Goal: Transaction & Acquisition: Purchase product/service

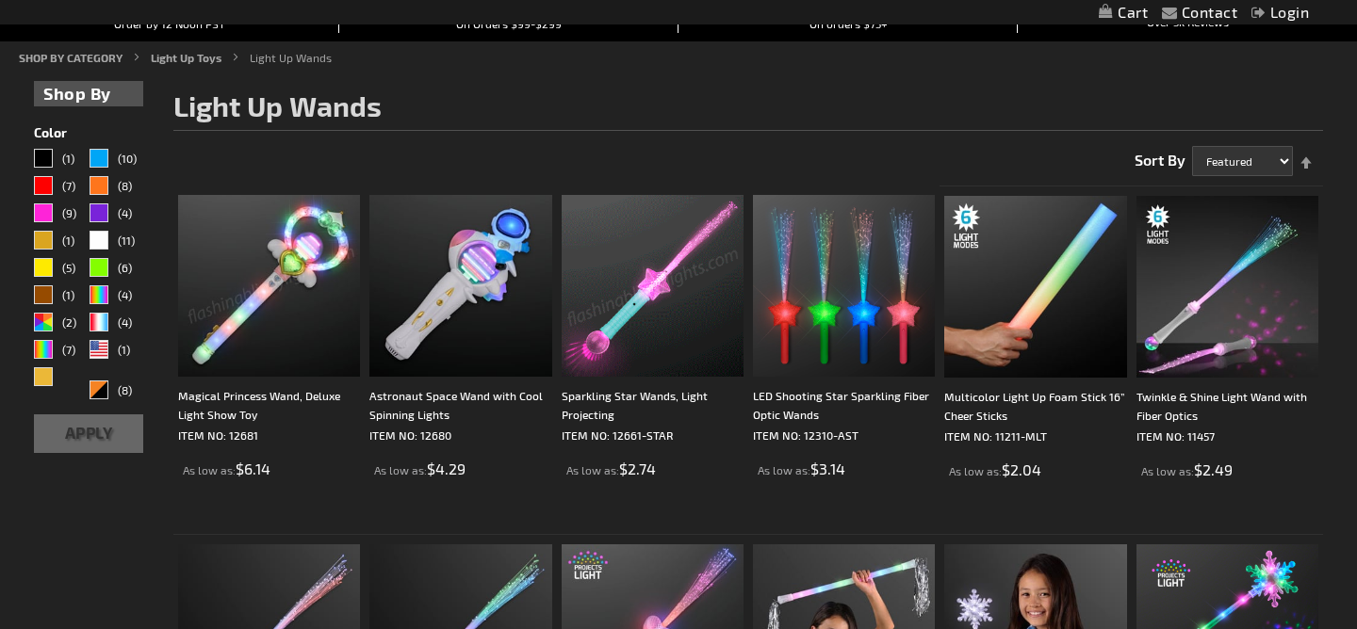
scroll to position [213, 0]
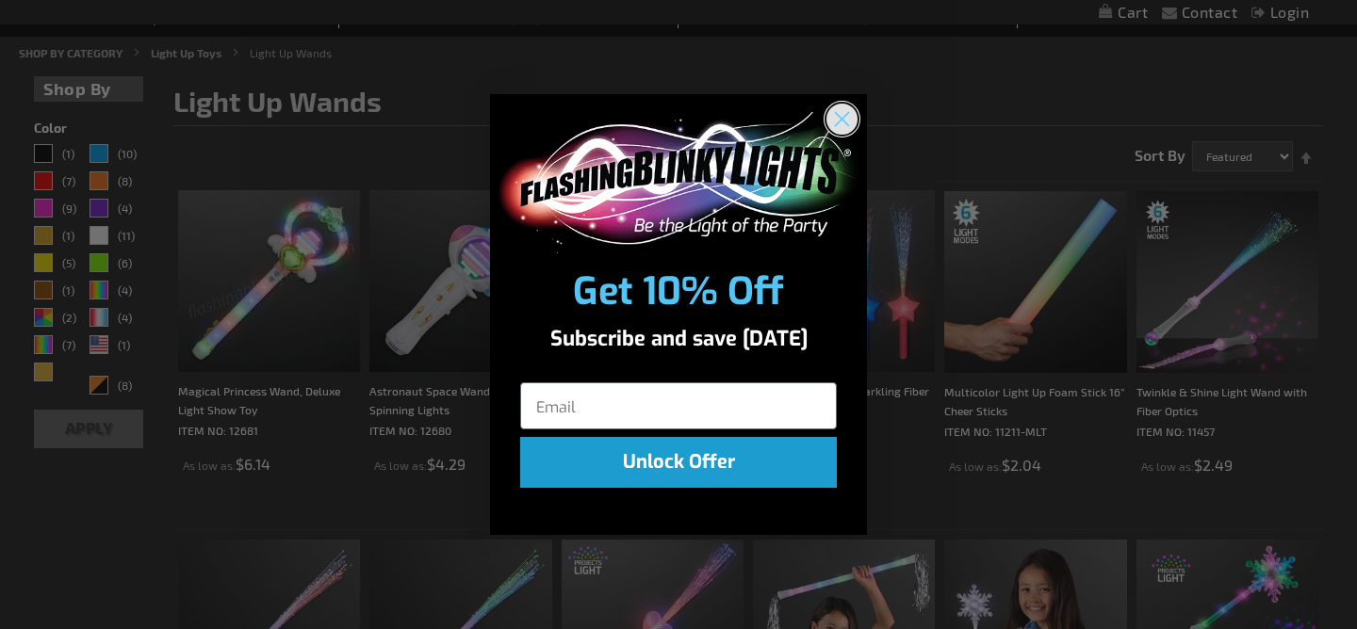
click at [834, 129] on circle "Close dialog" at bounding box center [841, 118] width 31 height 31
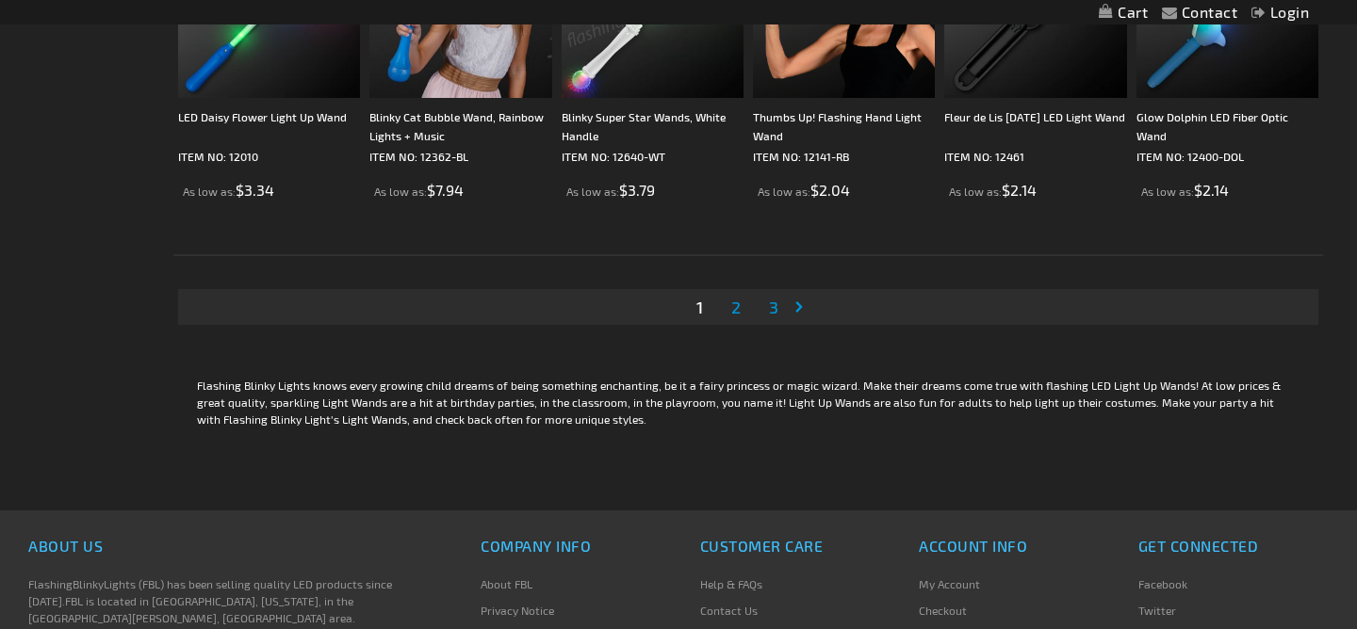
scroll to position [3626, 0]
click at [738, 300] on span "2" at bounding box center [735, 306] width 9 height 21
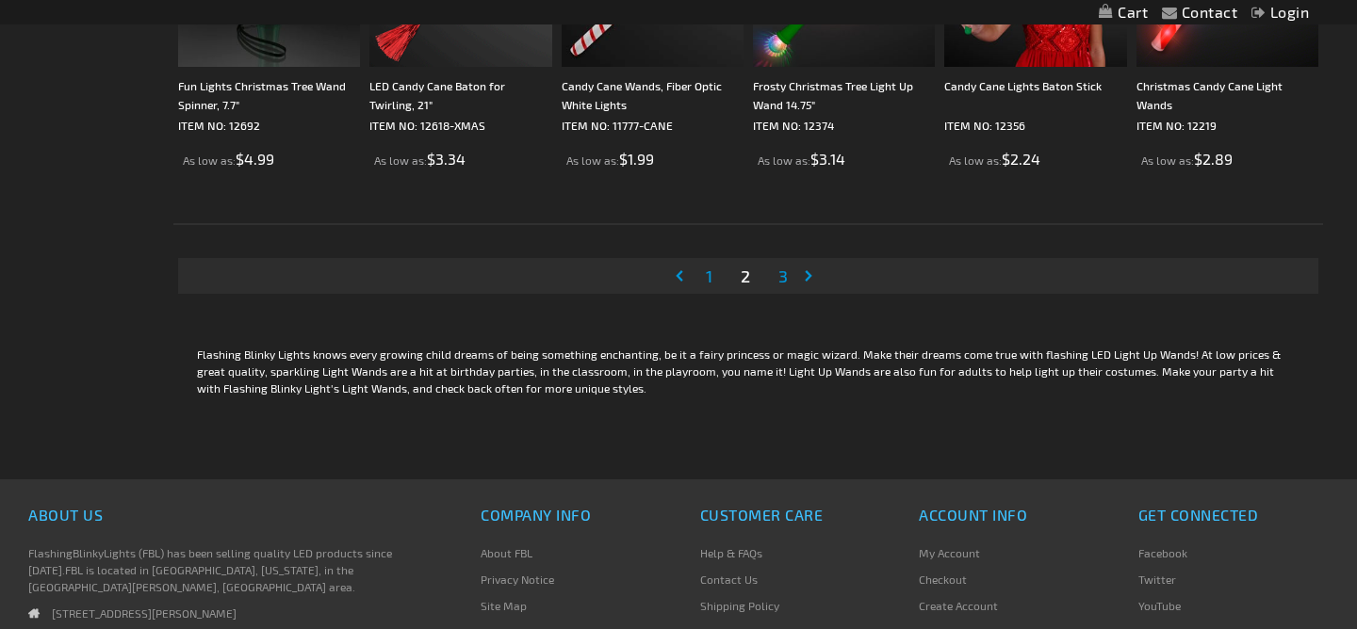
scroll to position [3666, 0]
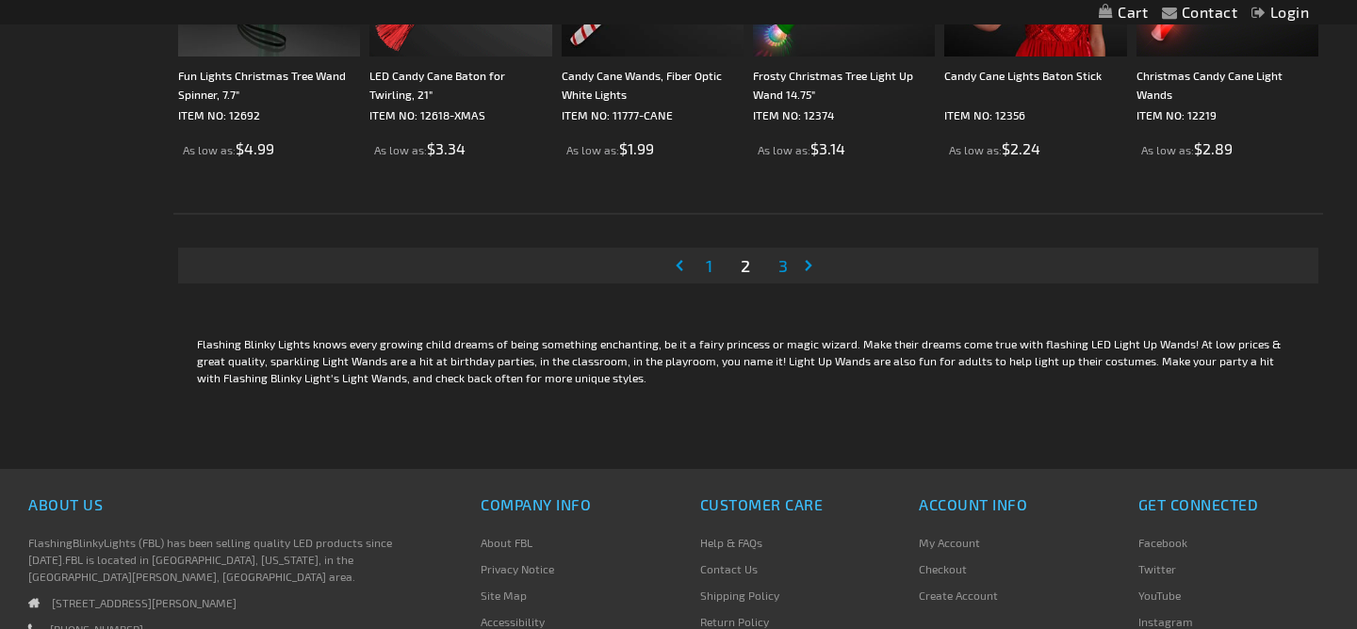
click at [784, 266] on span "3" at bounding box center [782, 265] width 9 height 21
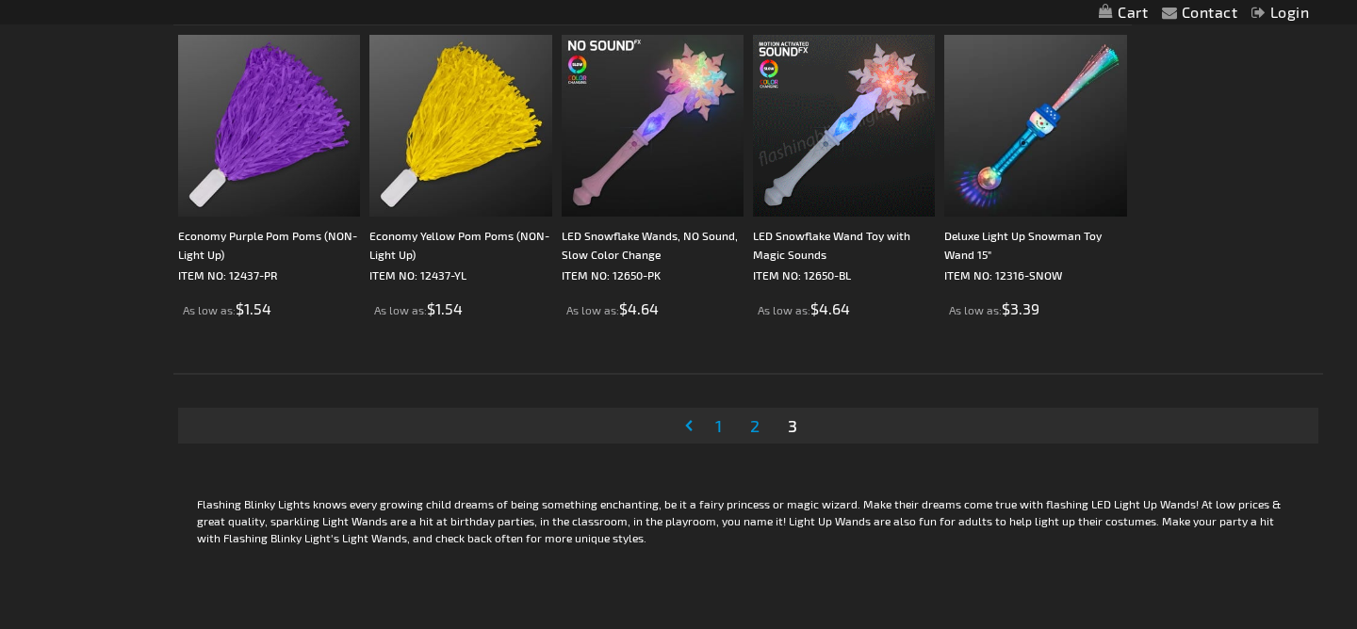
scroll to position [2462, 0]
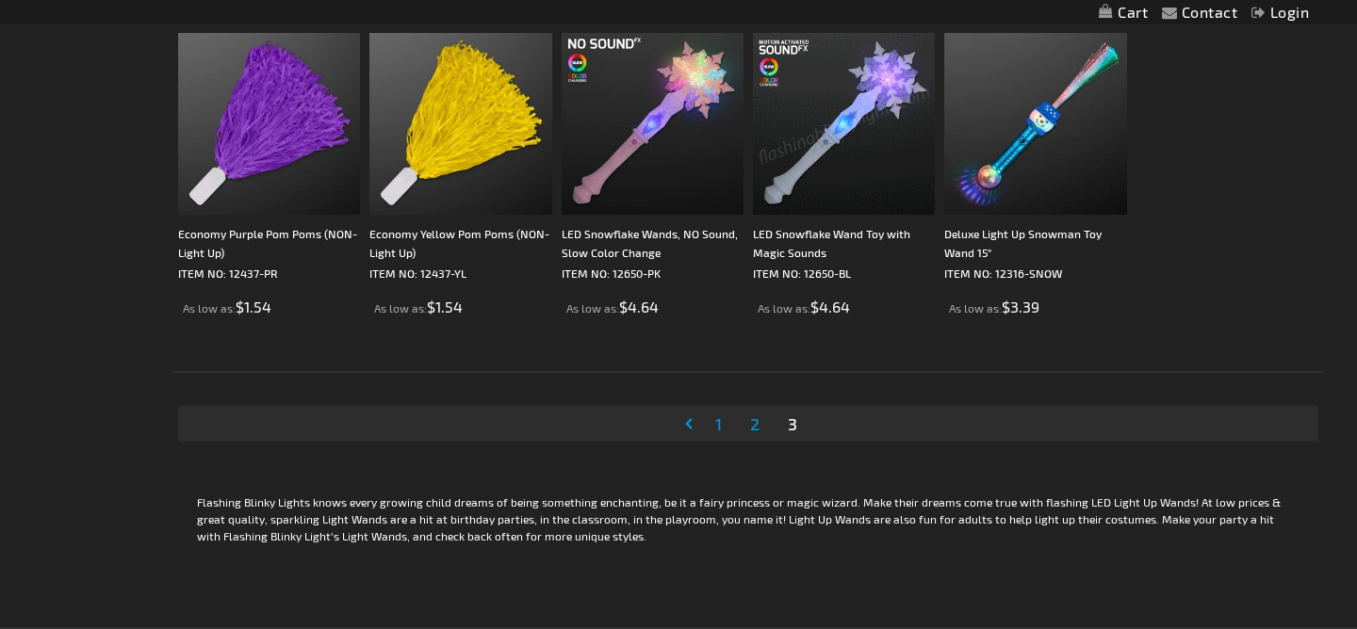
click at [728, 413] on li "Page 1" at bounding box center [718, 424] width 33 height 36
click at [727, 417] on li "Page 1" at bounding box center [718, 424] width 33 height 36
click at [711, 433] on link "Page 1" at bounding box center [718, 424] width 14 height 28
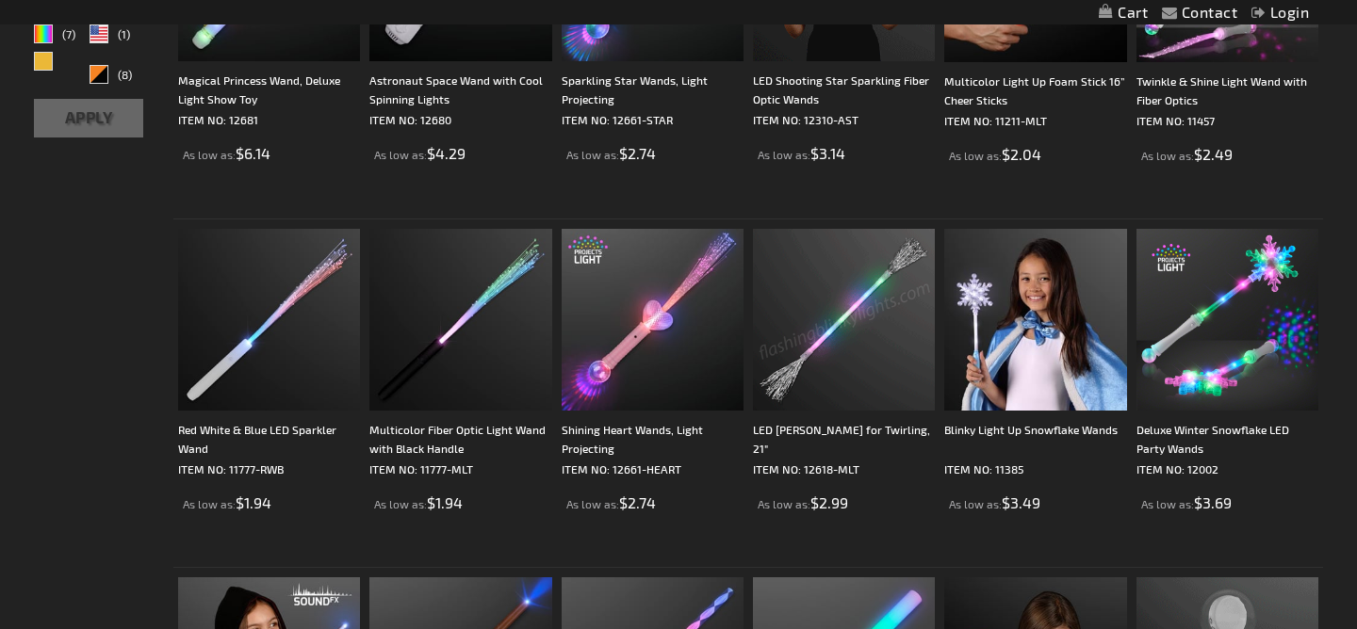
scroll to position [530, 0]
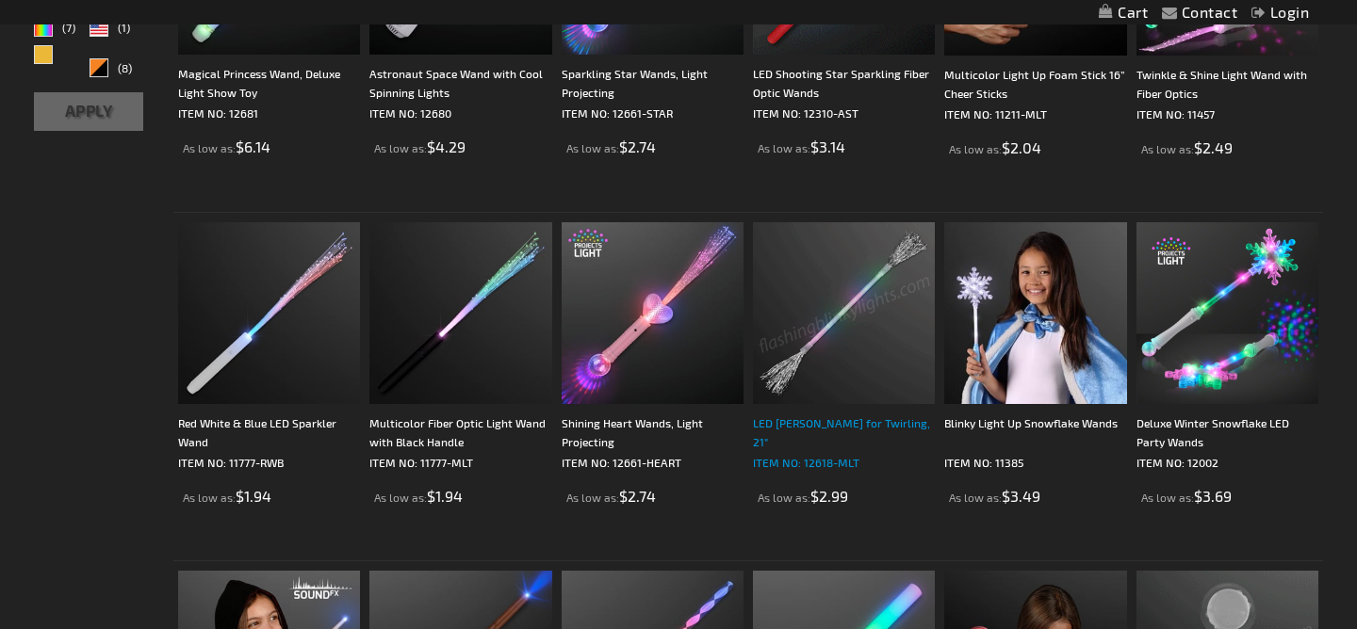
click at [803, 421] on div "LED Baton for Twirling, 21"" at bounding box center [844, 433] width 182 height 38
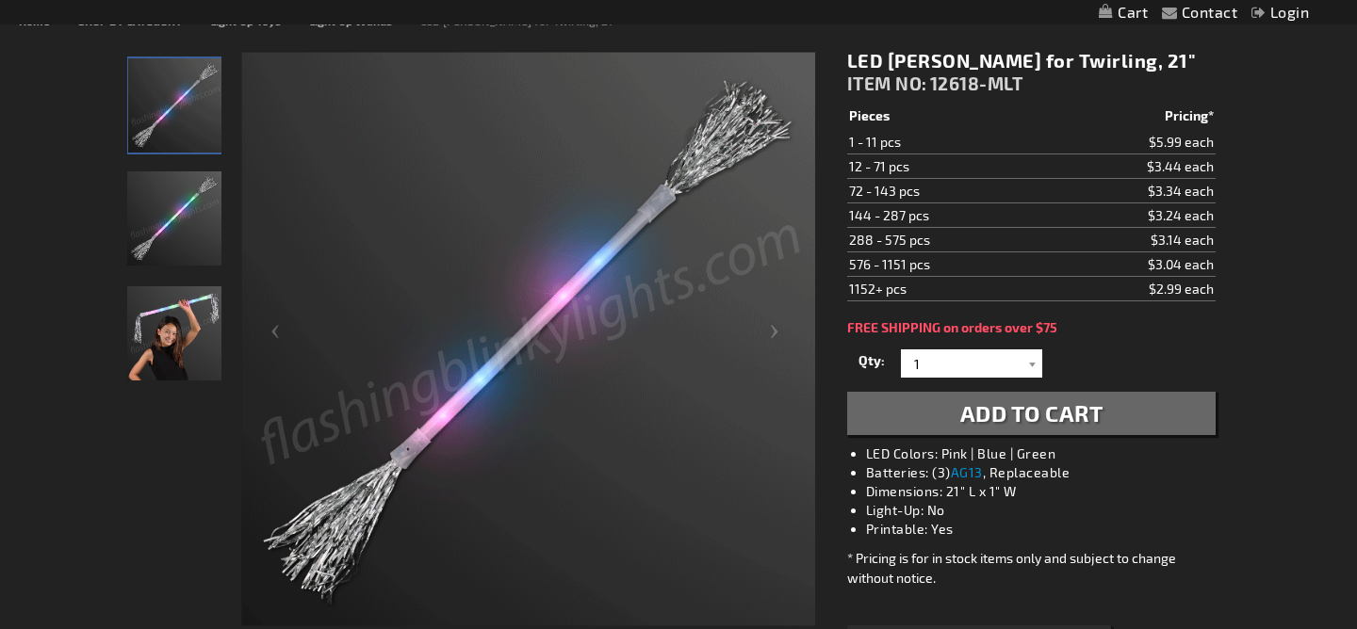
scroll to position [246, 0]
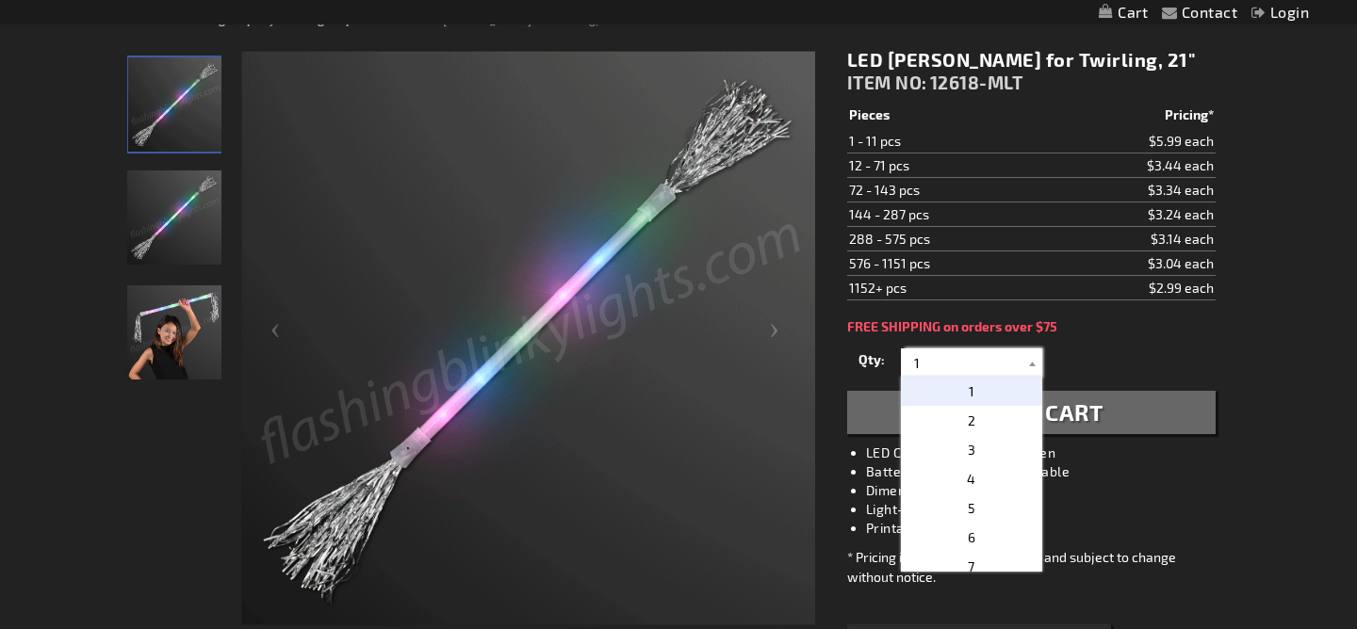
click at [961, 363] on input "1" at bounding box center [973, 363] width 137 height 28
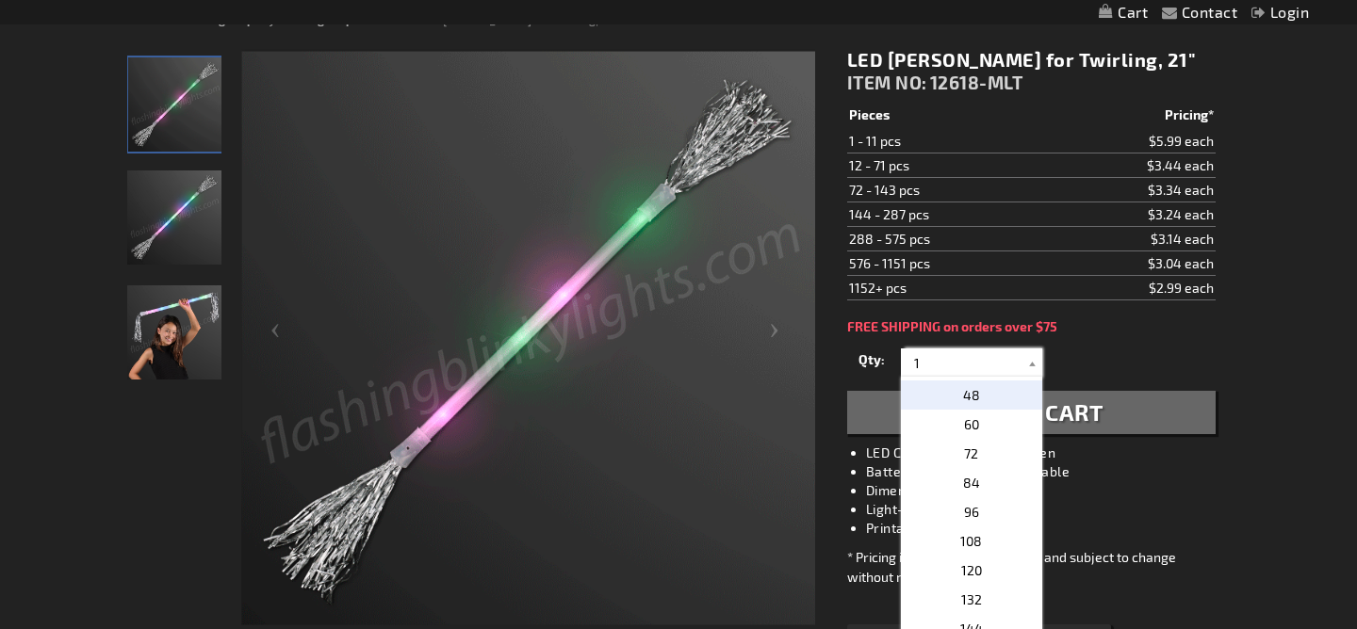
scroll to position [323, 0]
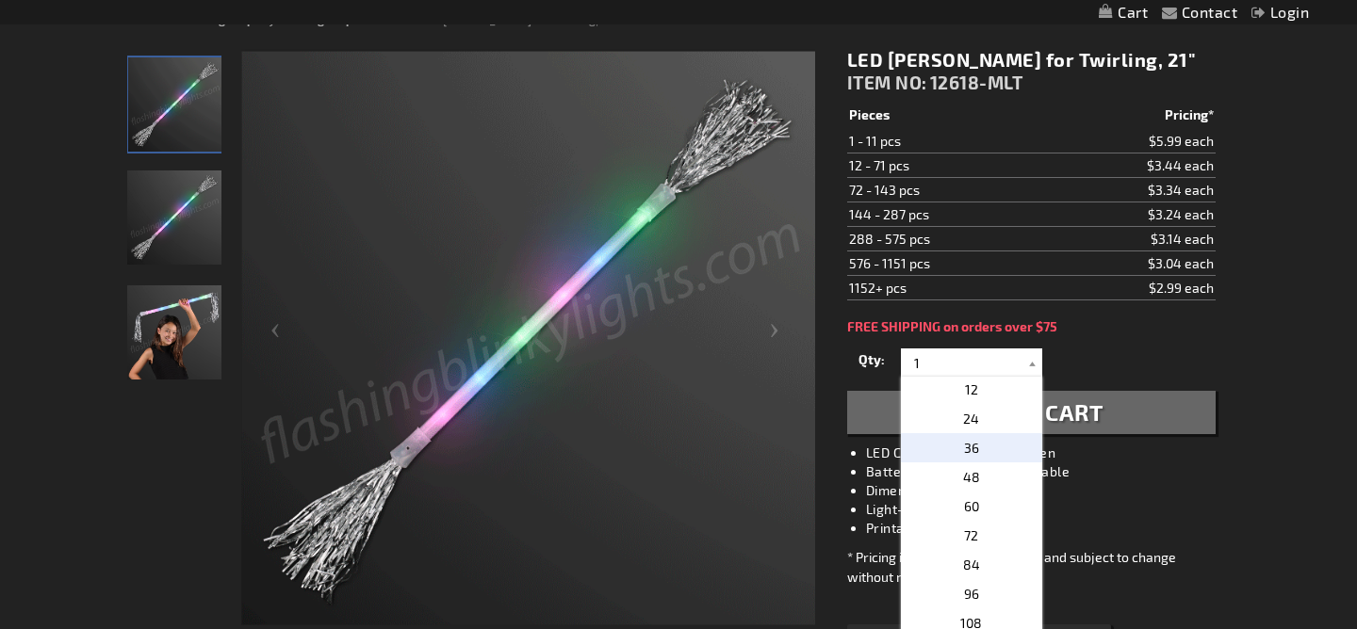
click at [977, 447] on span "36" at bounding box center [971, 448] width 15 height 16
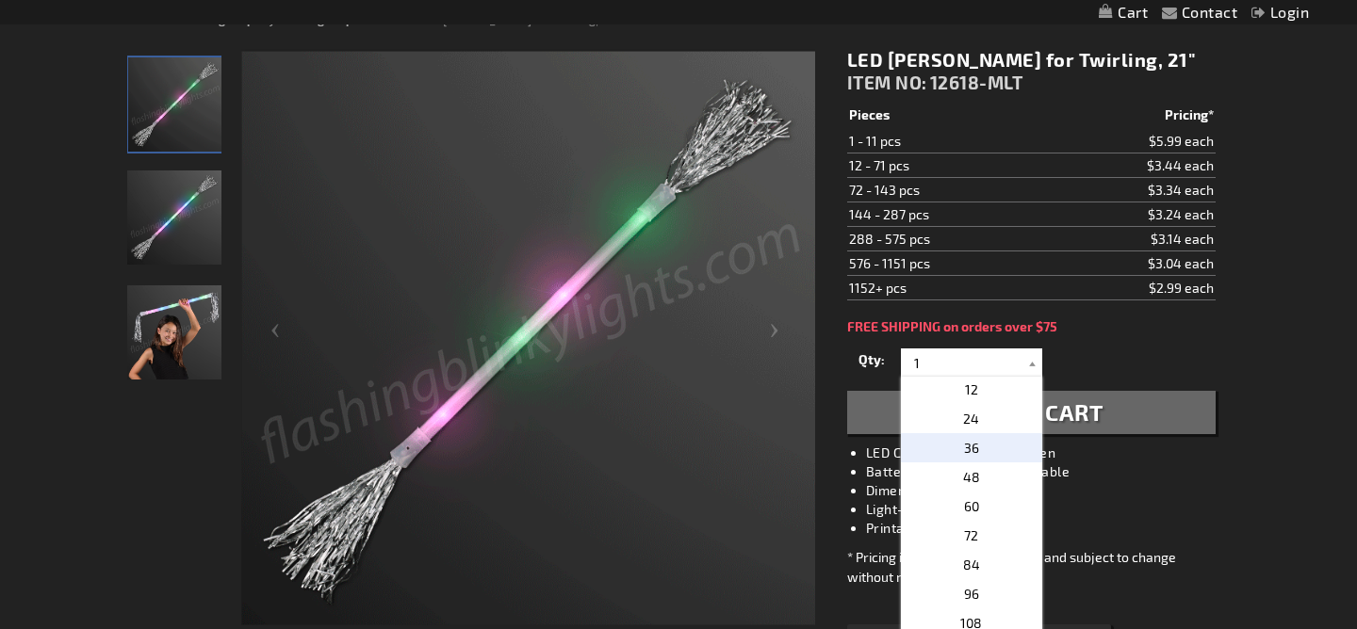
type input "36"
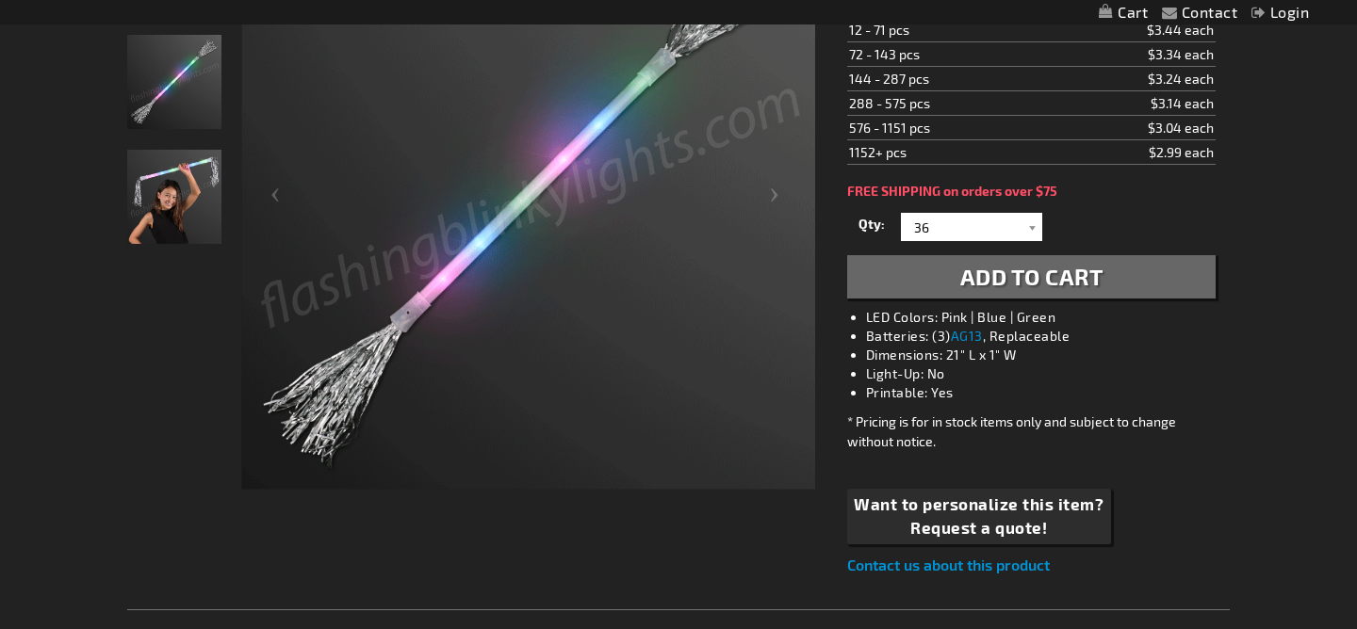
scroll to position [382, 0]
click at [1017, 279] on span "Add to Cart" at bounding box center [1031, 275] width 143 height 27
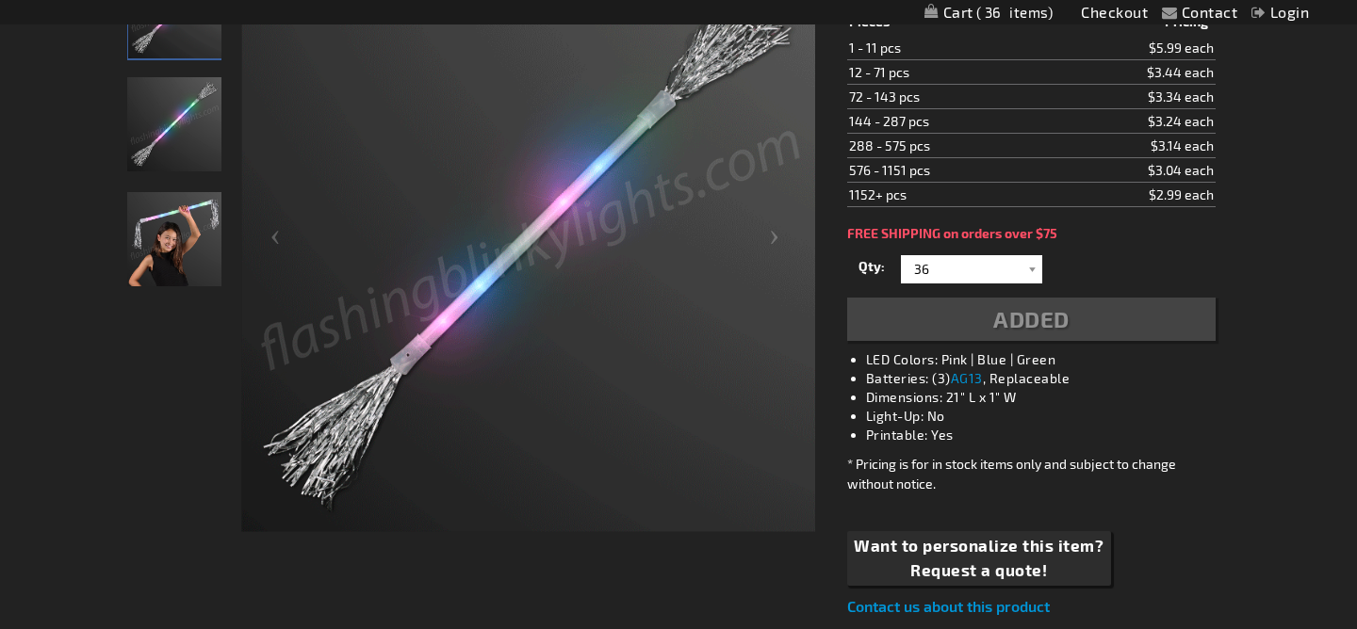
scroll to position [425, 0]
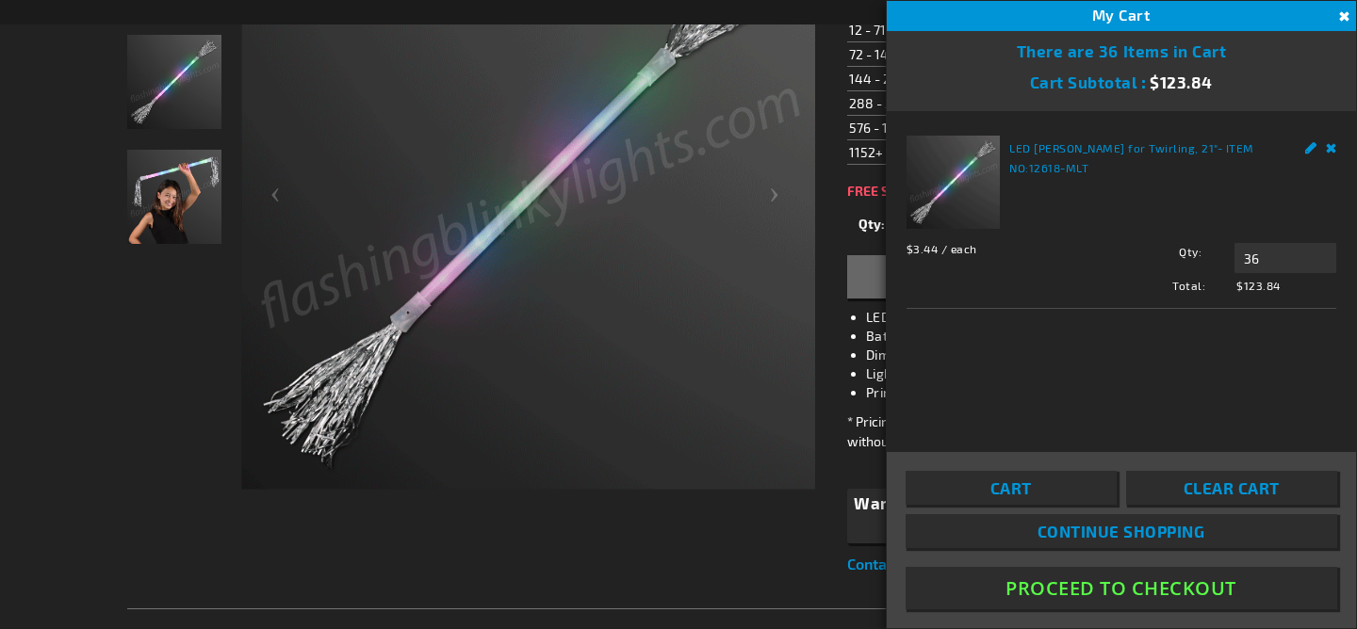
click at [408, 122] on img at bounding box center [528, 202] width 574 height 574
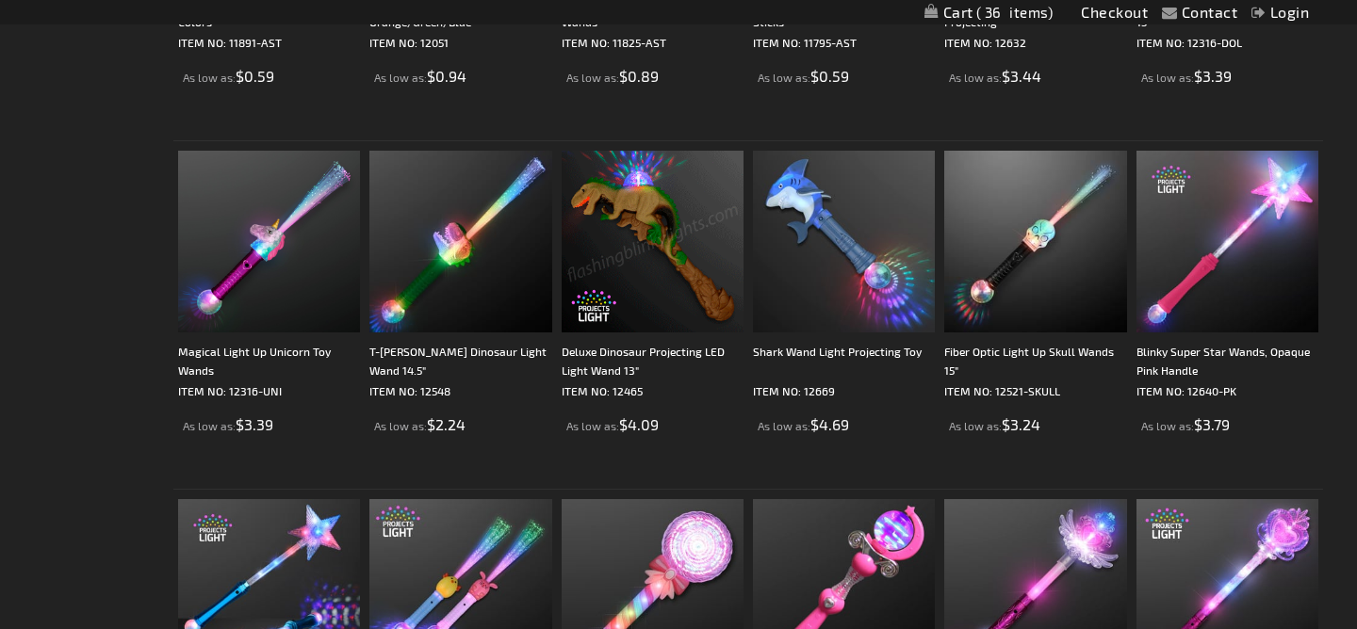
scroll to position [1997, 0]
click at [627, 220] on img at bounding box center [652, 241] width 182 height 182
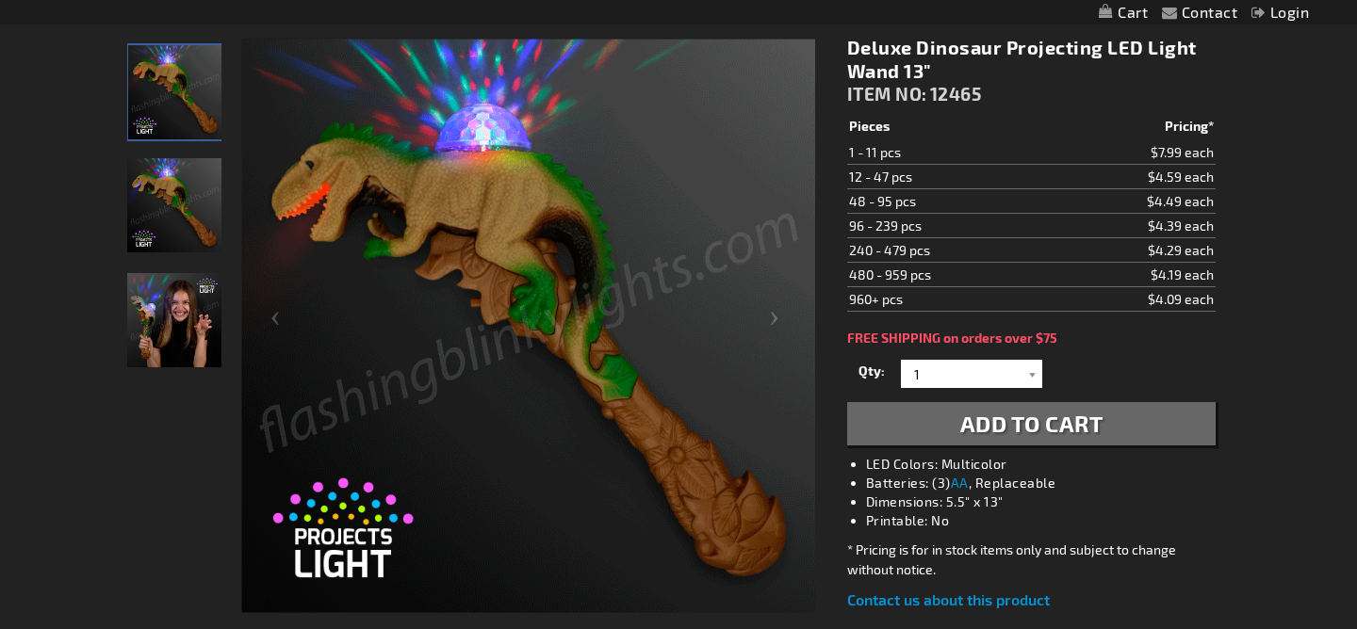
scroll to position [260, 0]
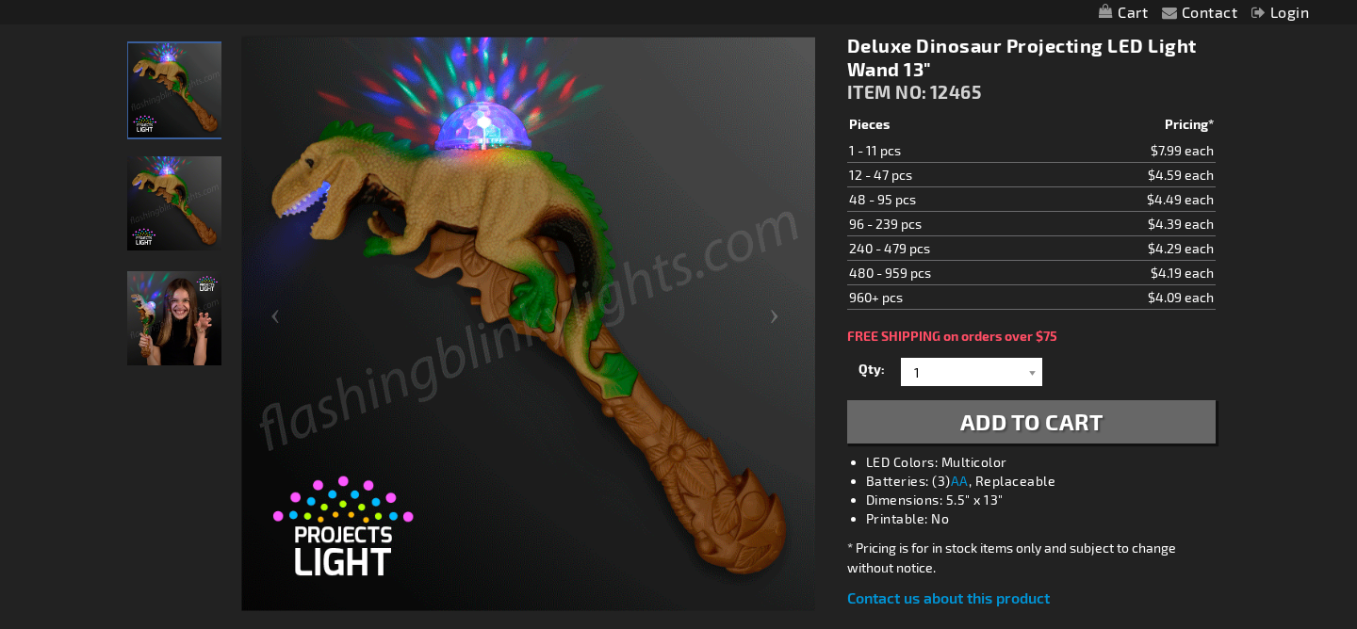
click at [196, 302] on img "Girl playing with Deluxe Light Up Dinosaur Projecting LED Wand" at bounding box center [174, 318] width 94 height 94
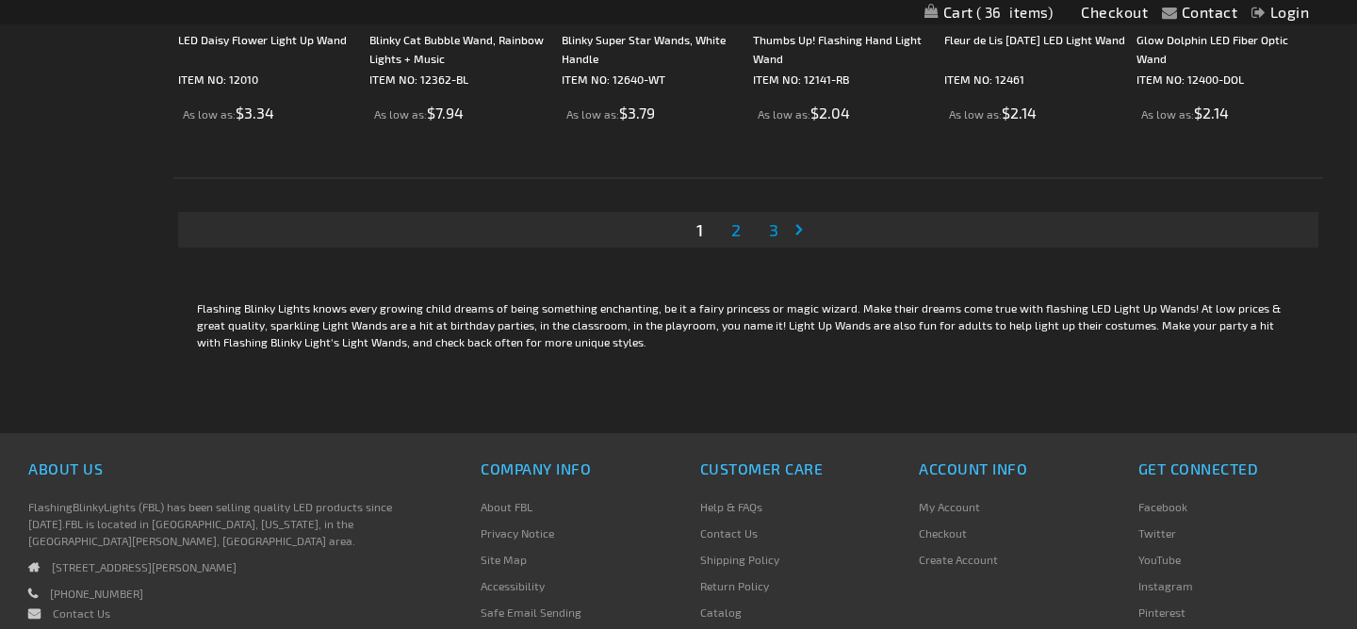
scroll to position [3704, 0]
click at [732, 231] on span "2" at bounding box center [735, 228] width 9 height 21
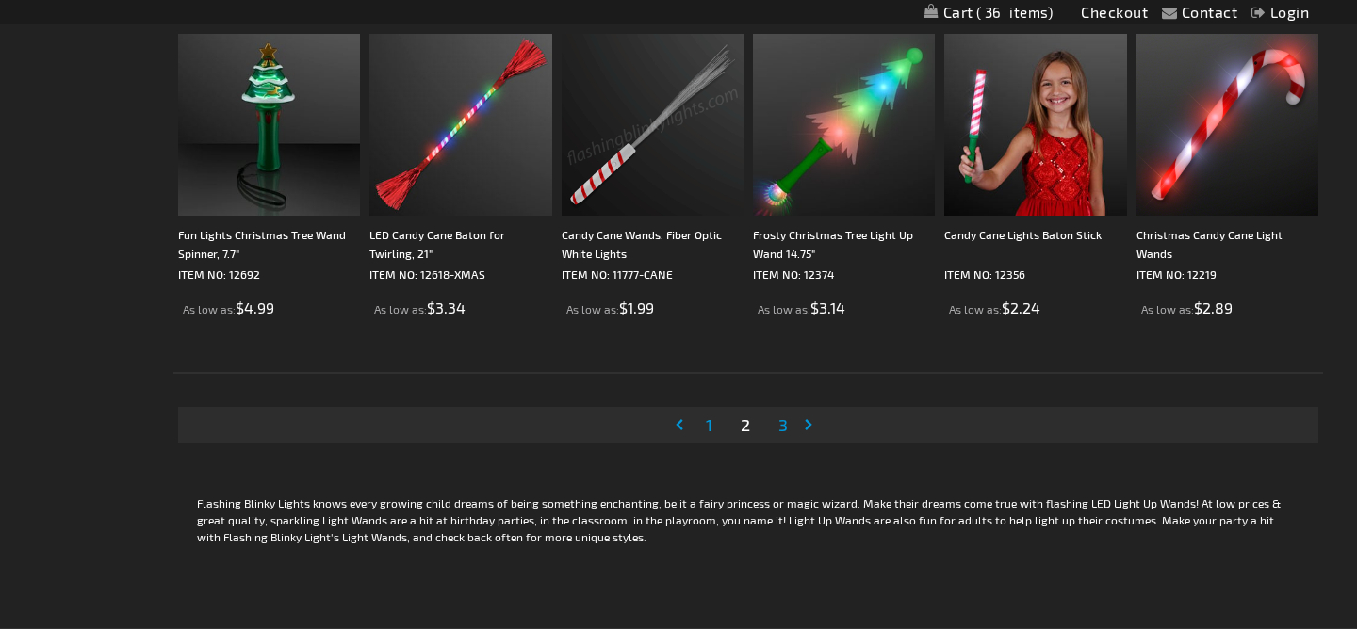
scroll to position [3516, 0]
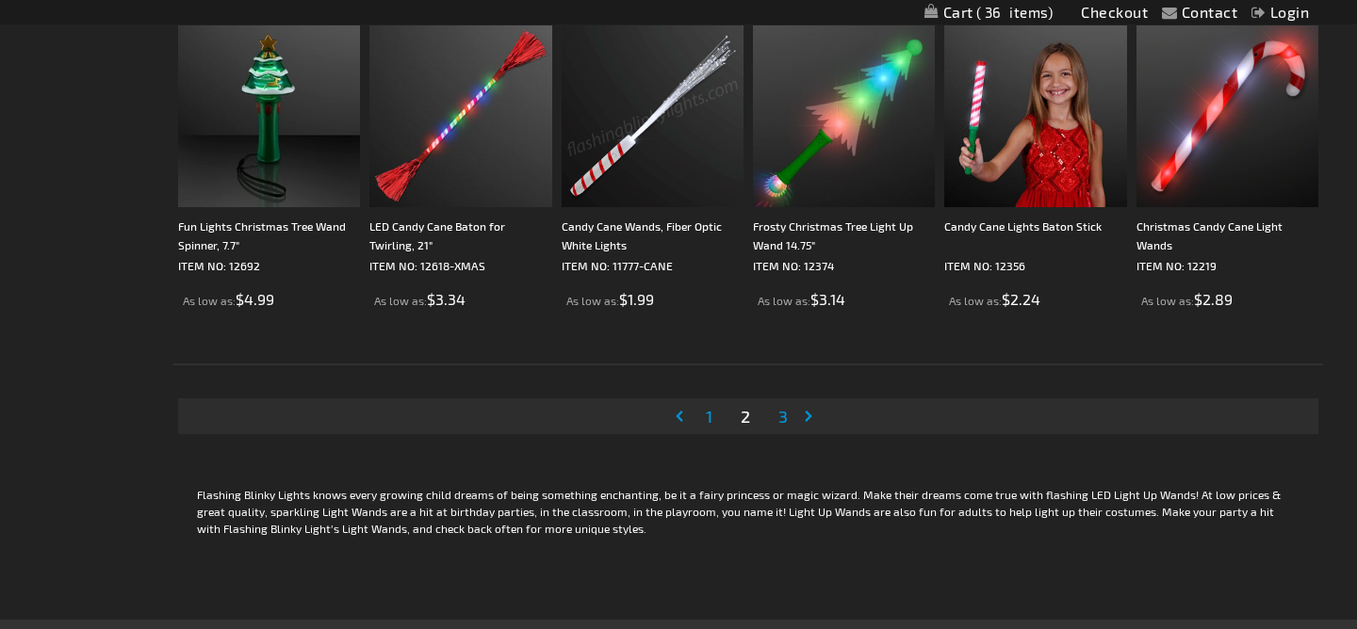
click at [706, 413] on span "1" at bounding box center [709, 416] width 7 height 21
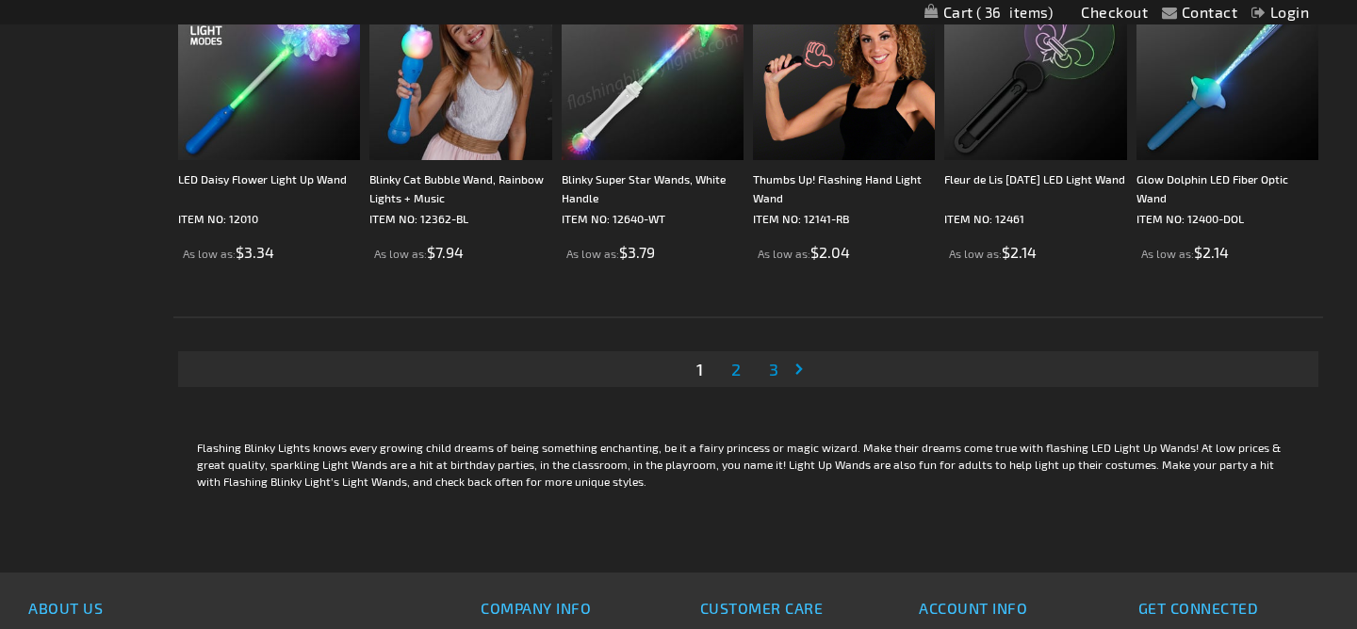
scroll to position [3605, 0]
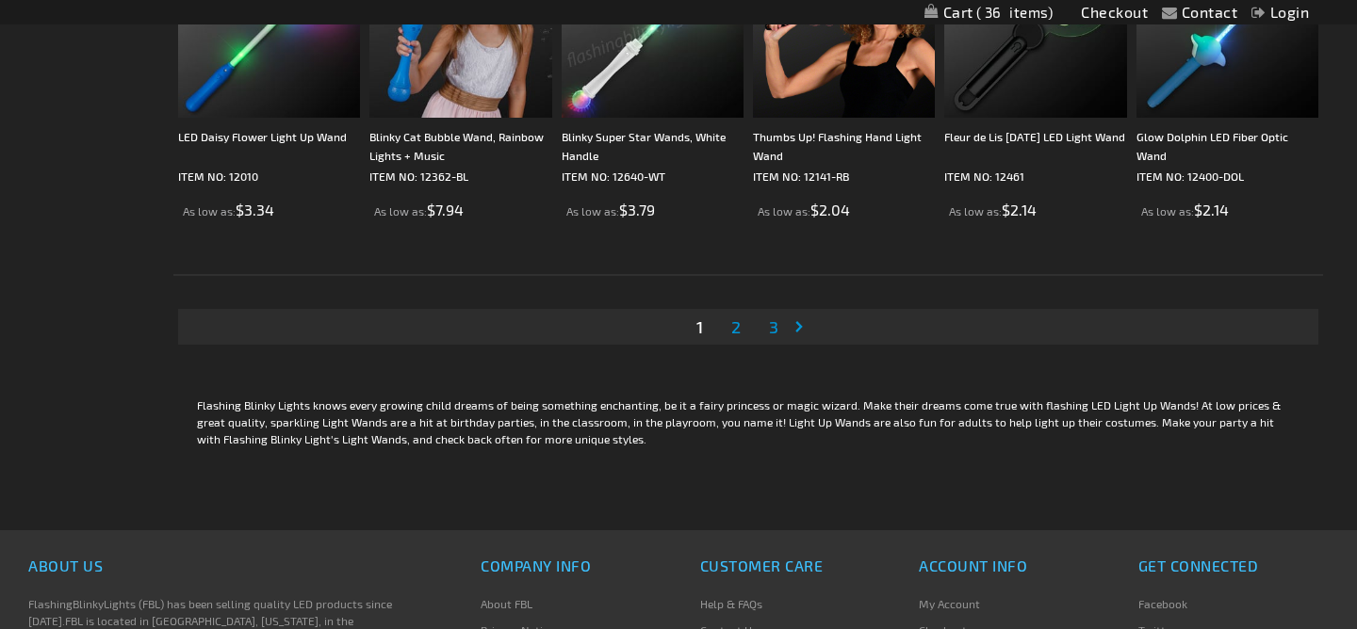
click at [772, 325] on span "3" at bounding box center [773, 327] width 9 height 21
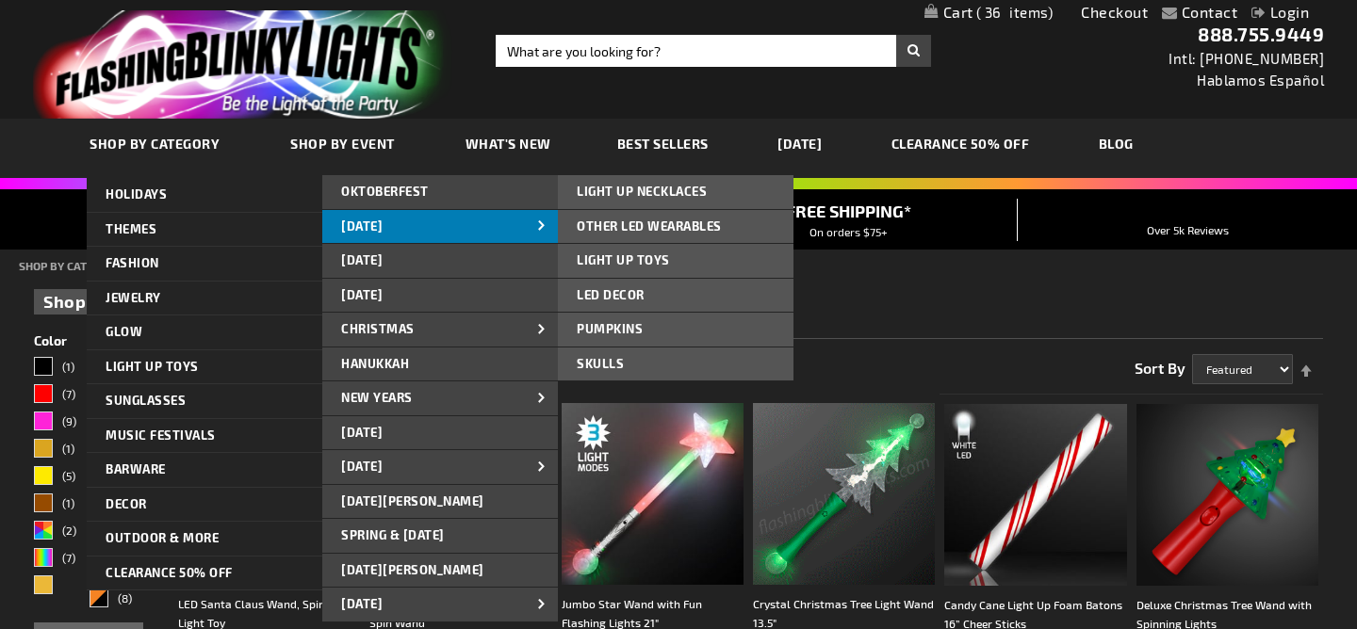
click at [379, 219] on span "[DATE]" at bounding box center [361, 226] width 41 height 15
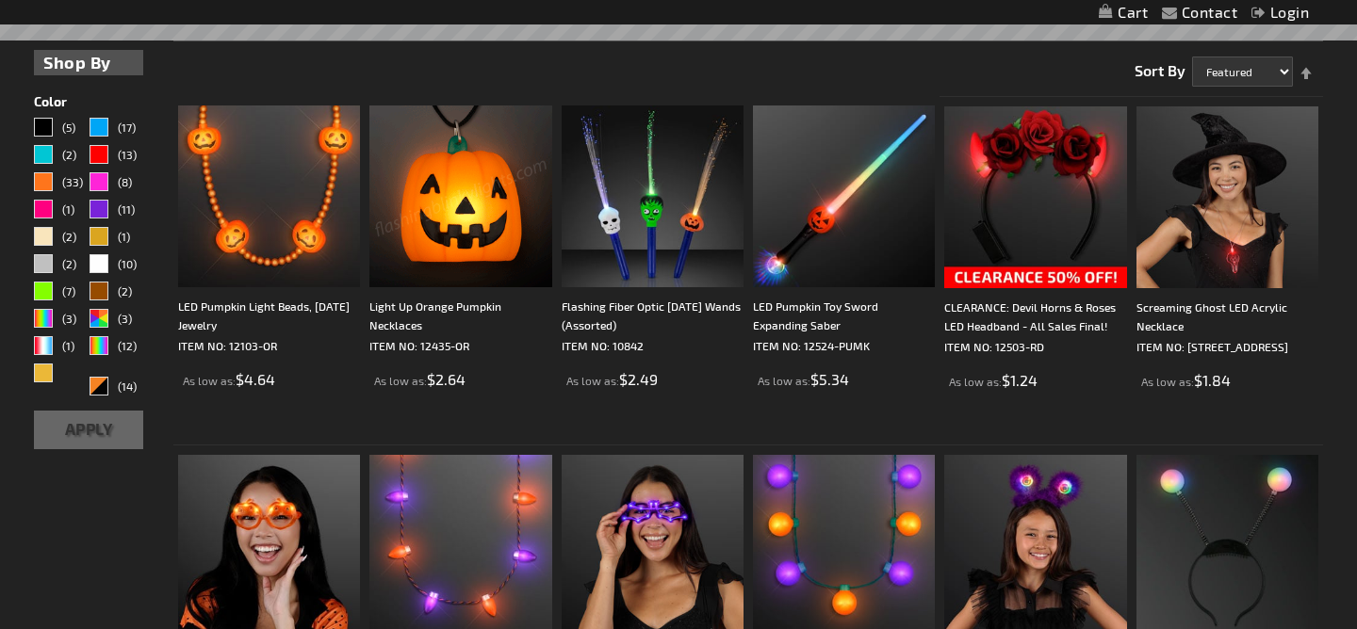
scroll to position [468, 0]
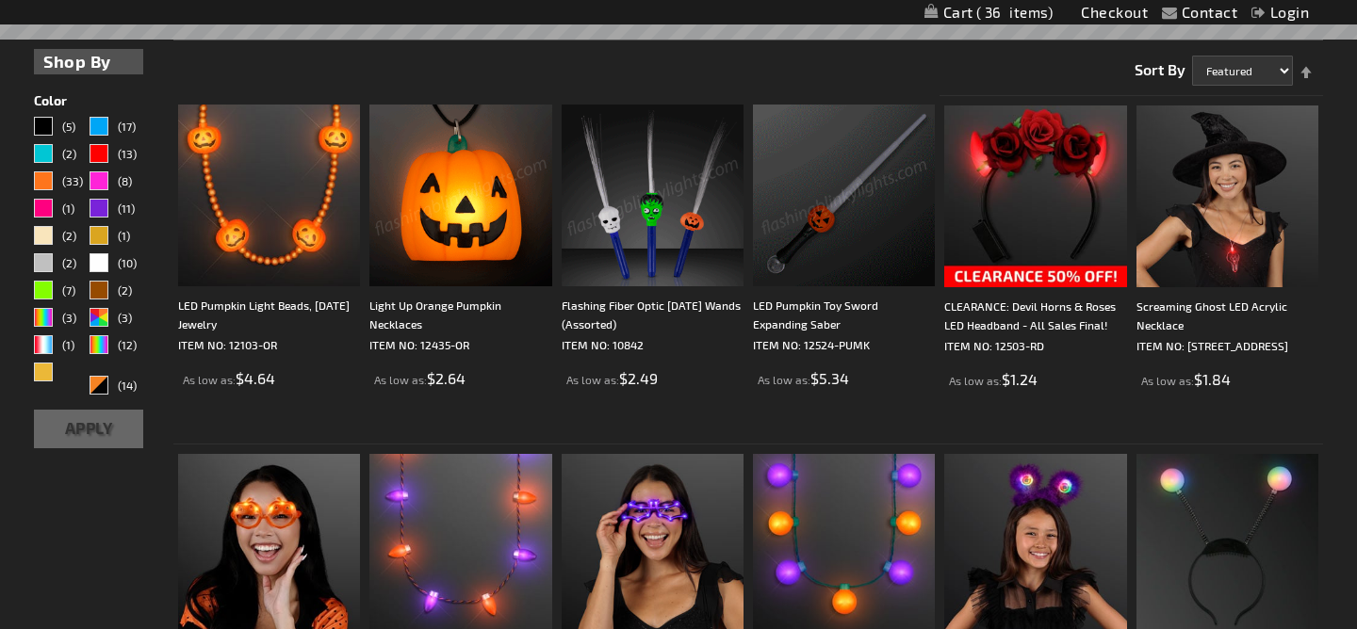
click at [831, 236] on img at bounding box center [844, 196] width 182 height 182
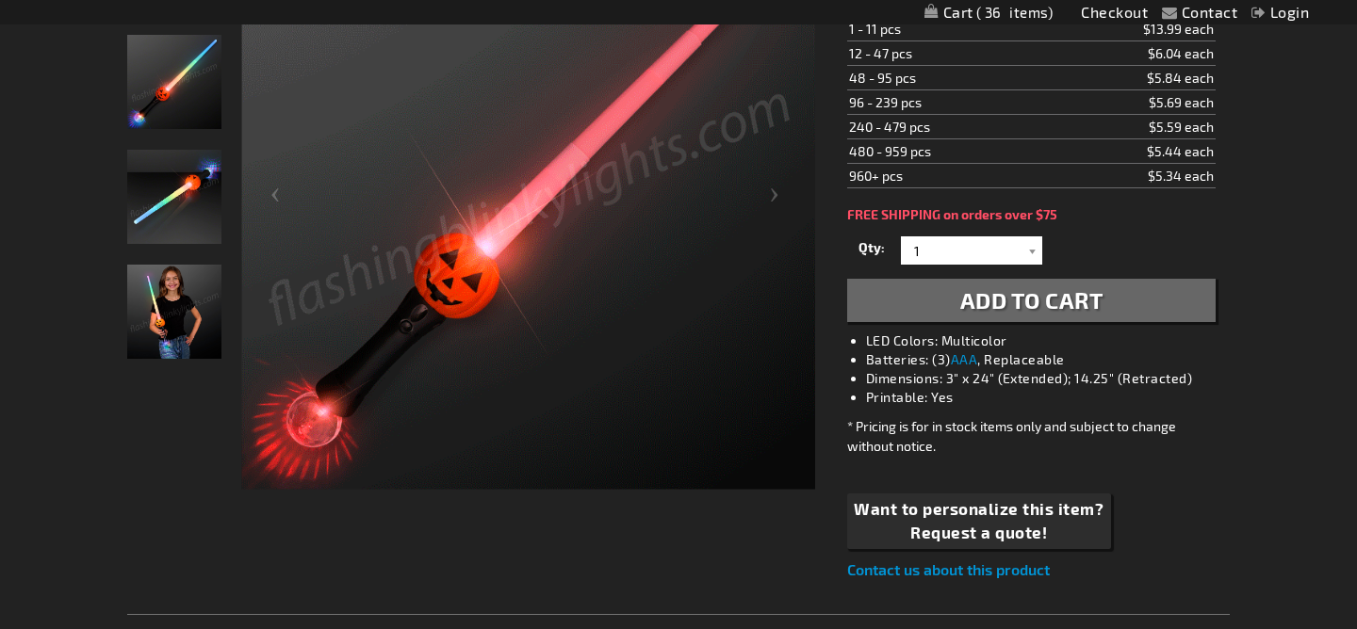
scroll to position [382, 0]
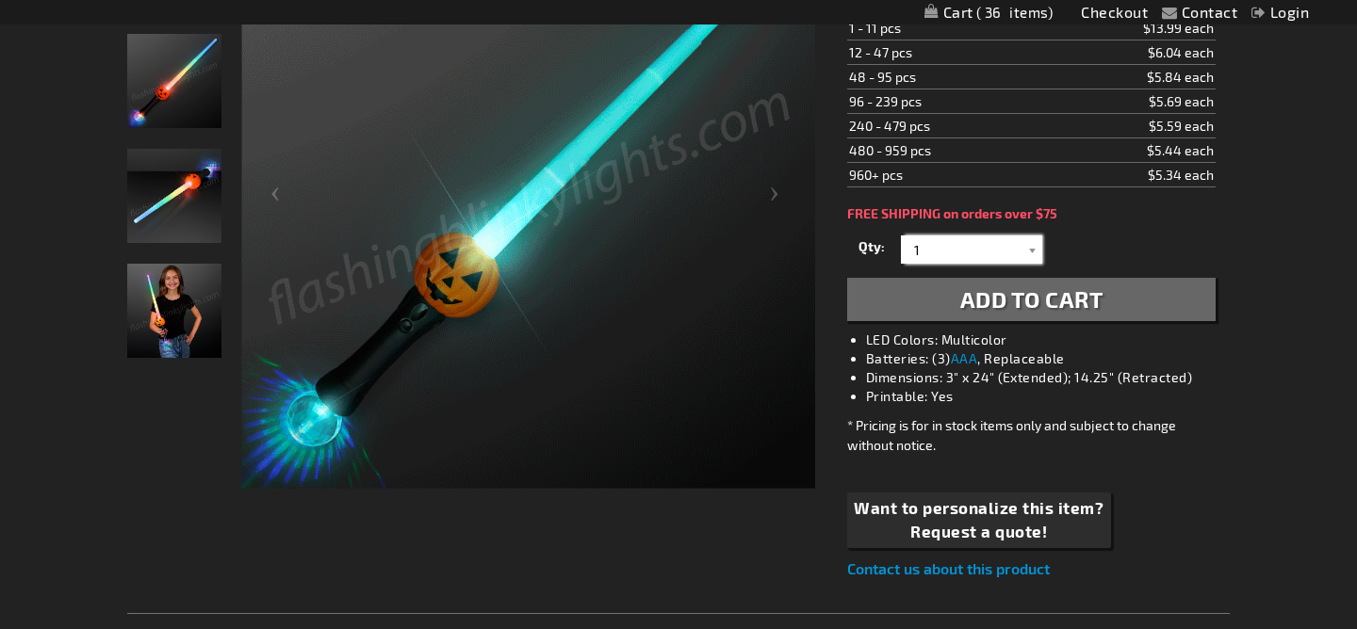
click at [970, 249] on input "1" at bounding box center [973, 250] width 137 height 28
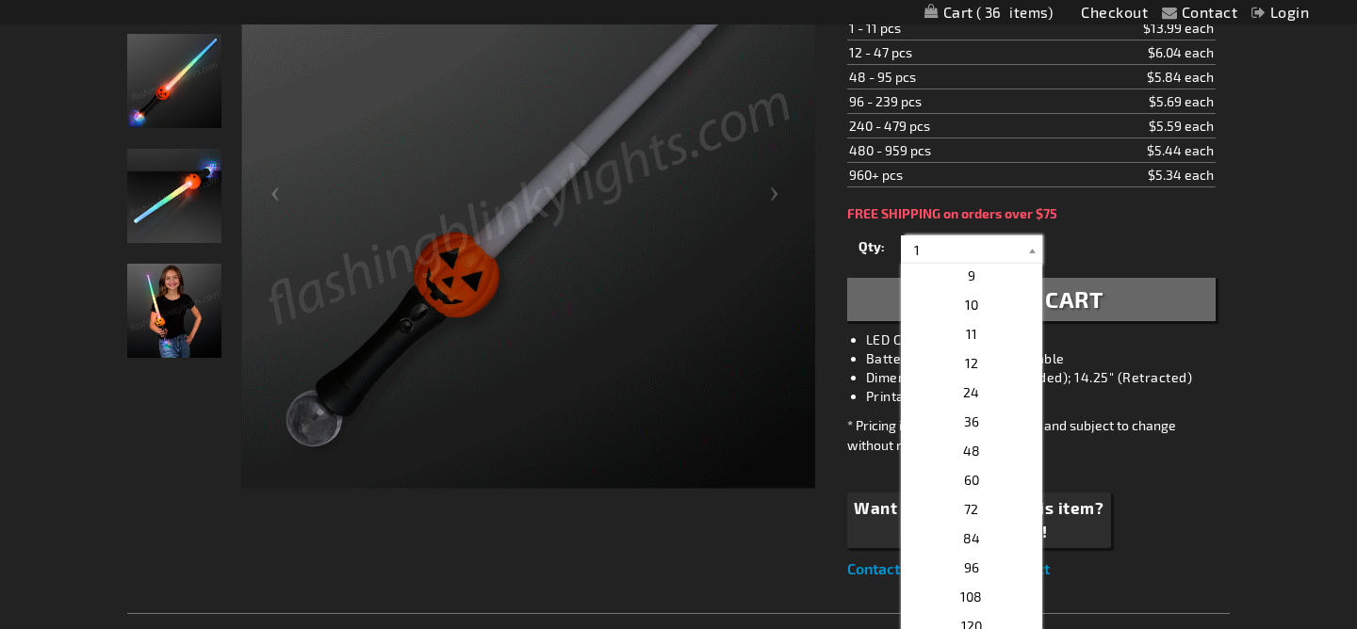
scroll to position [236, 0]
click at [981, 425] on p "36" at bounding box center [971, 422] width 141 height 29
type input "36"
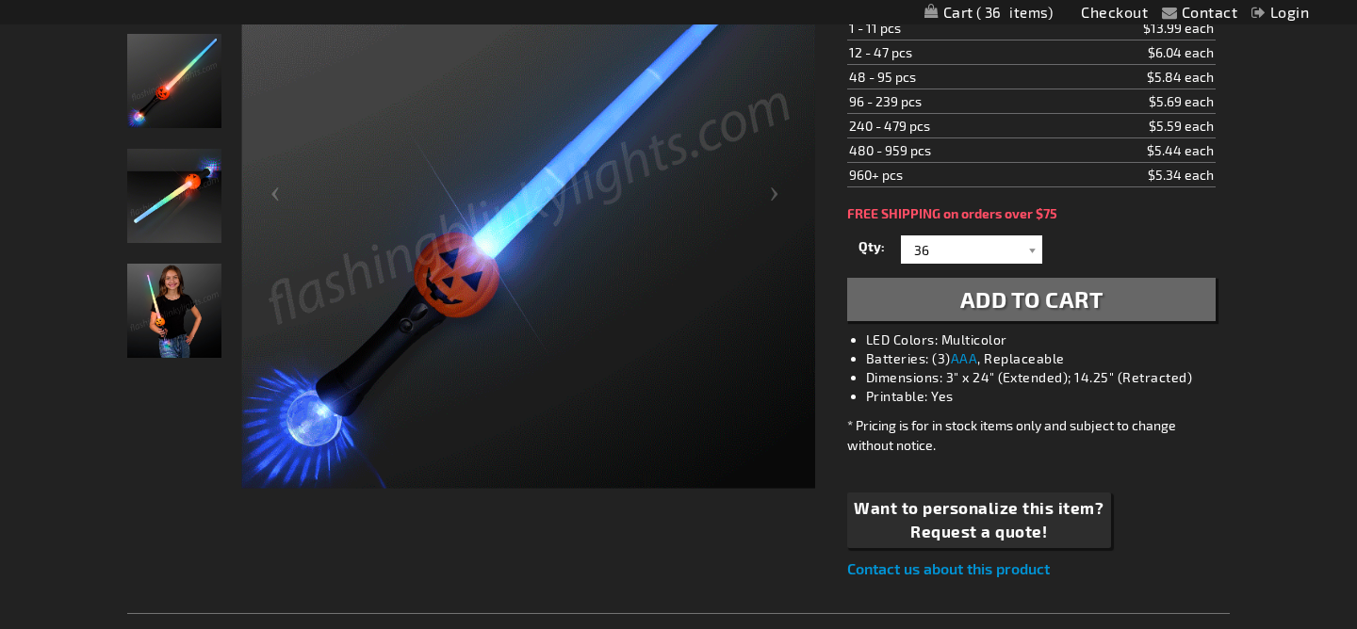
click at [1038, 297] on span "Add to Cart" at bounding box center [1031, 298] width 143 height 27
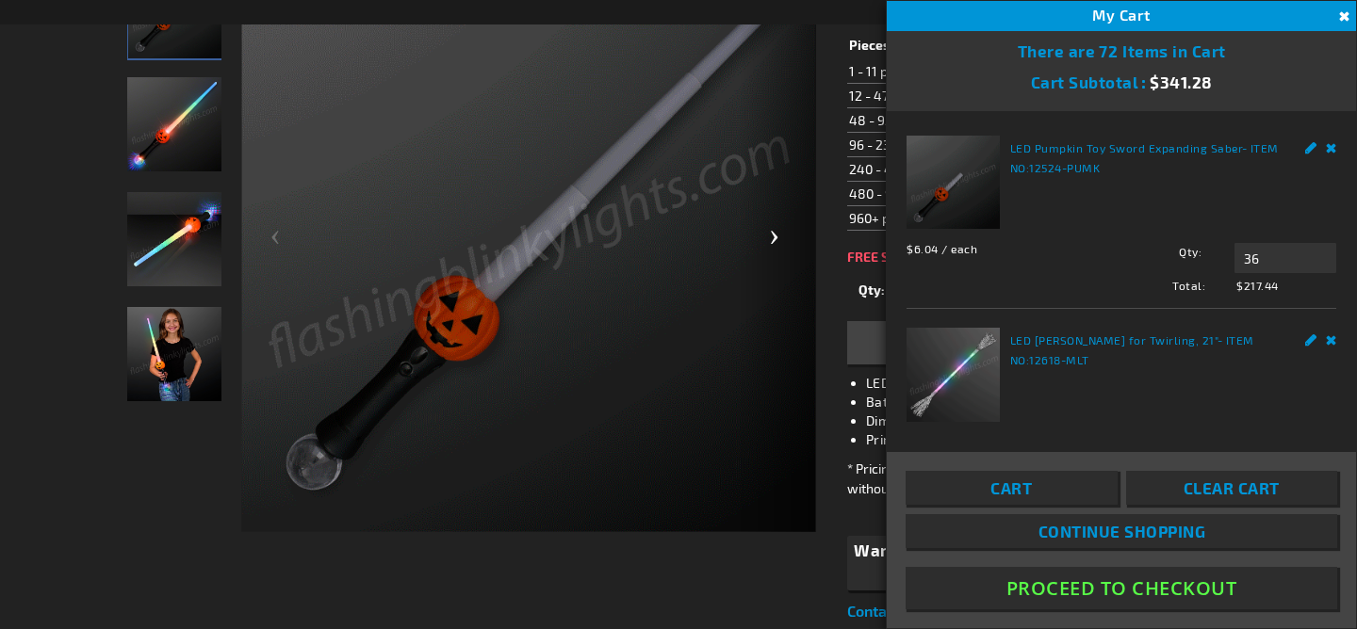
scroll to position [425, 0]
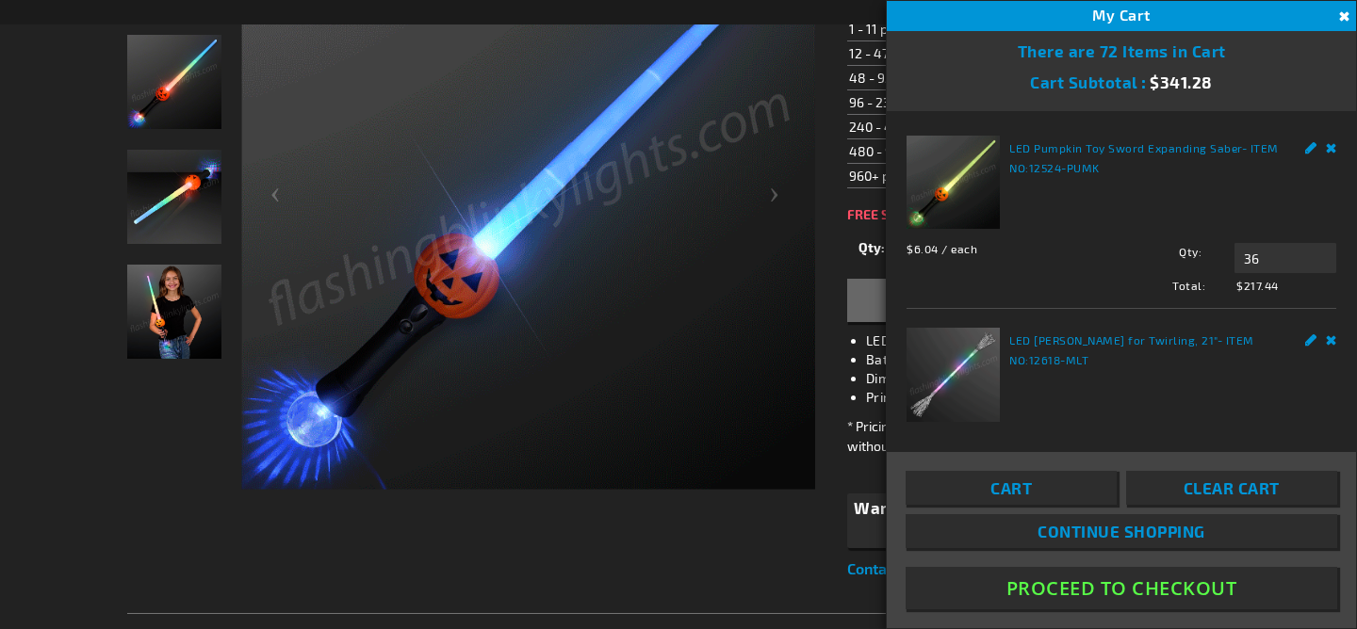
click at [60, 82] on div "Contact Compare Products Checkout Login Skip to Content My Cart 72 72 items My …" at bounding box center [678, 495] width 1357 height 1840
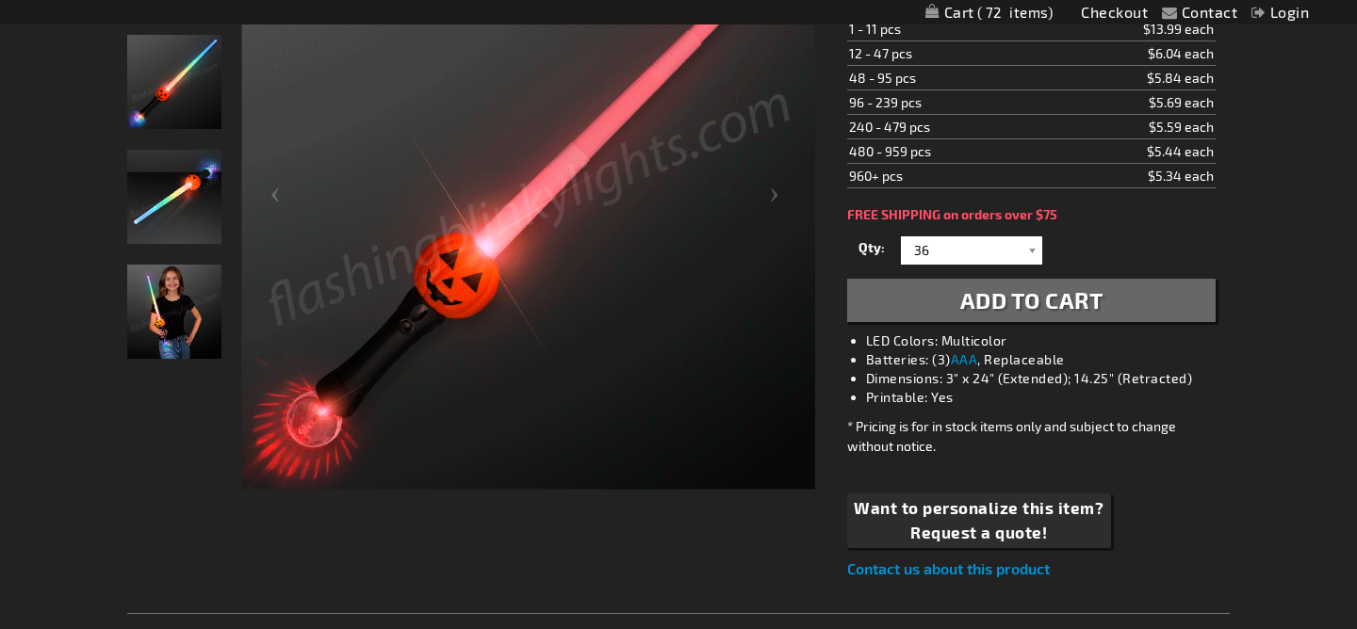
scroll to position [0, 0]
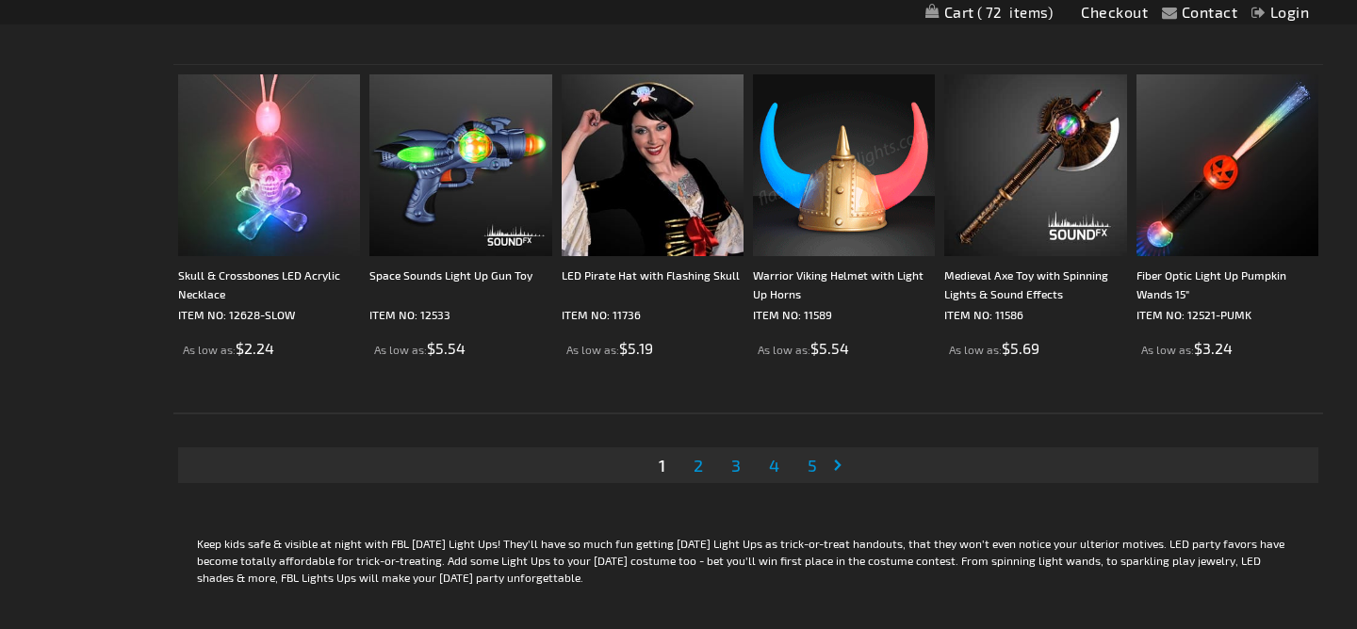
scroll to position [3640, 0]
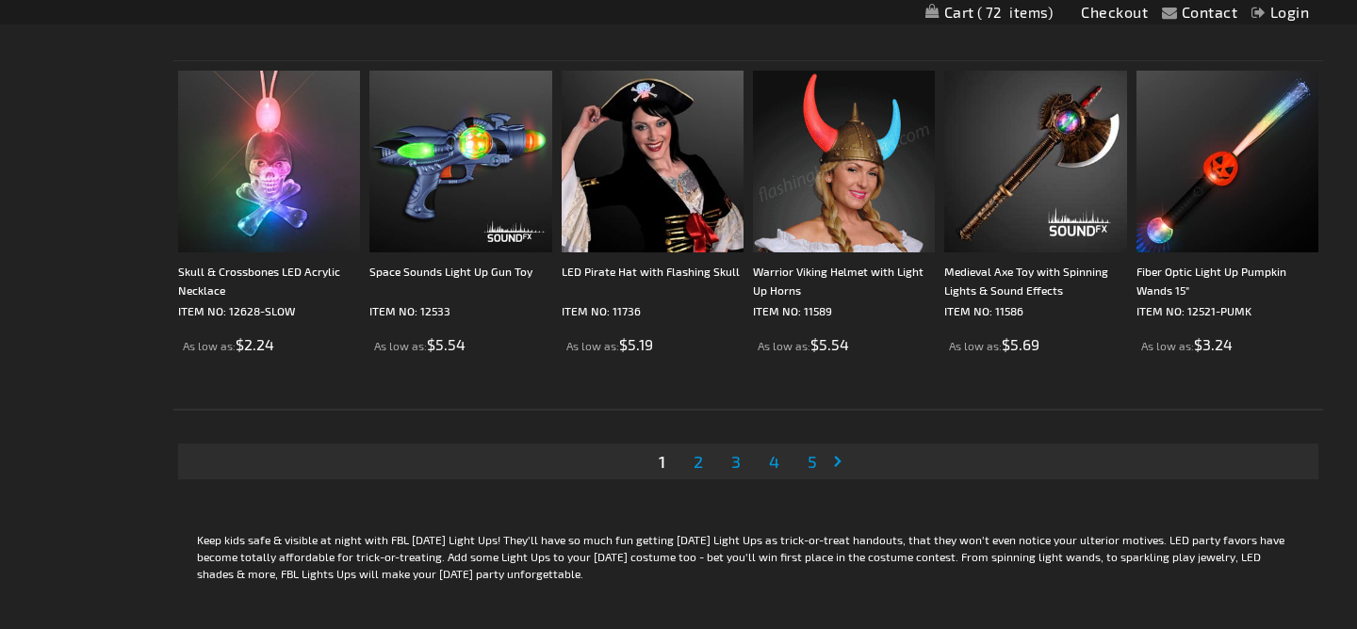
click at [691, 465] on link "Page 2" at bounding box center [698, 461] width 17 height 28
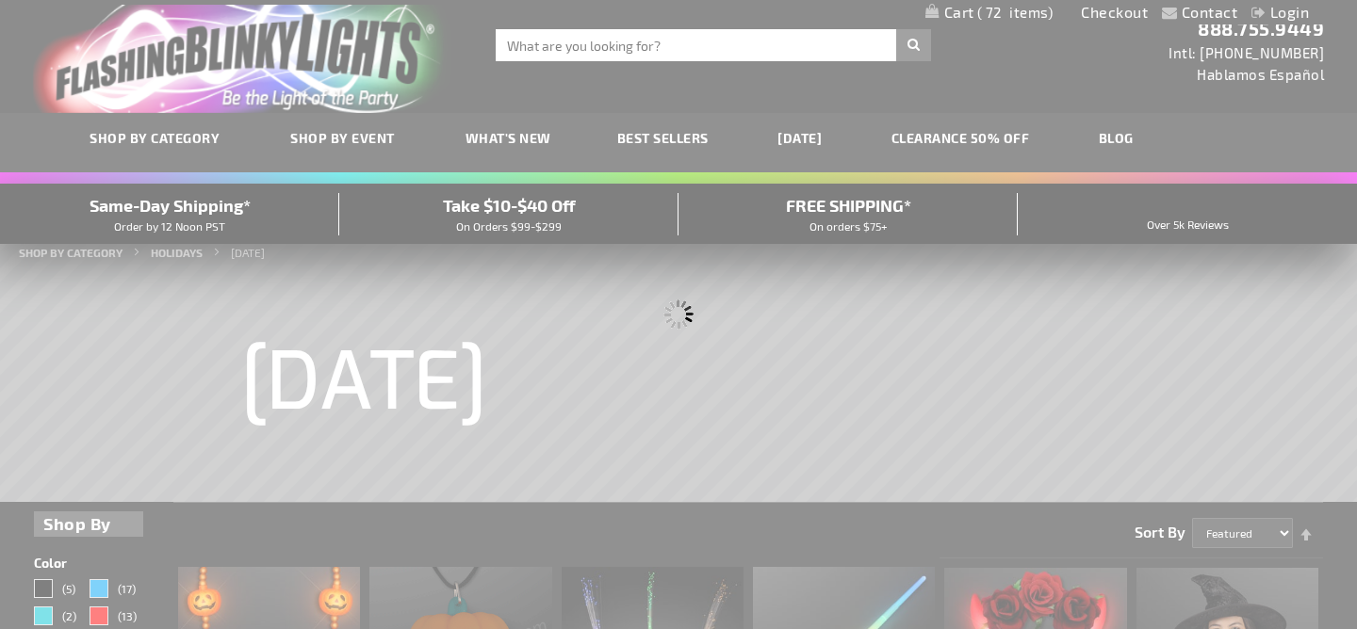
scroll to position [0, 0]
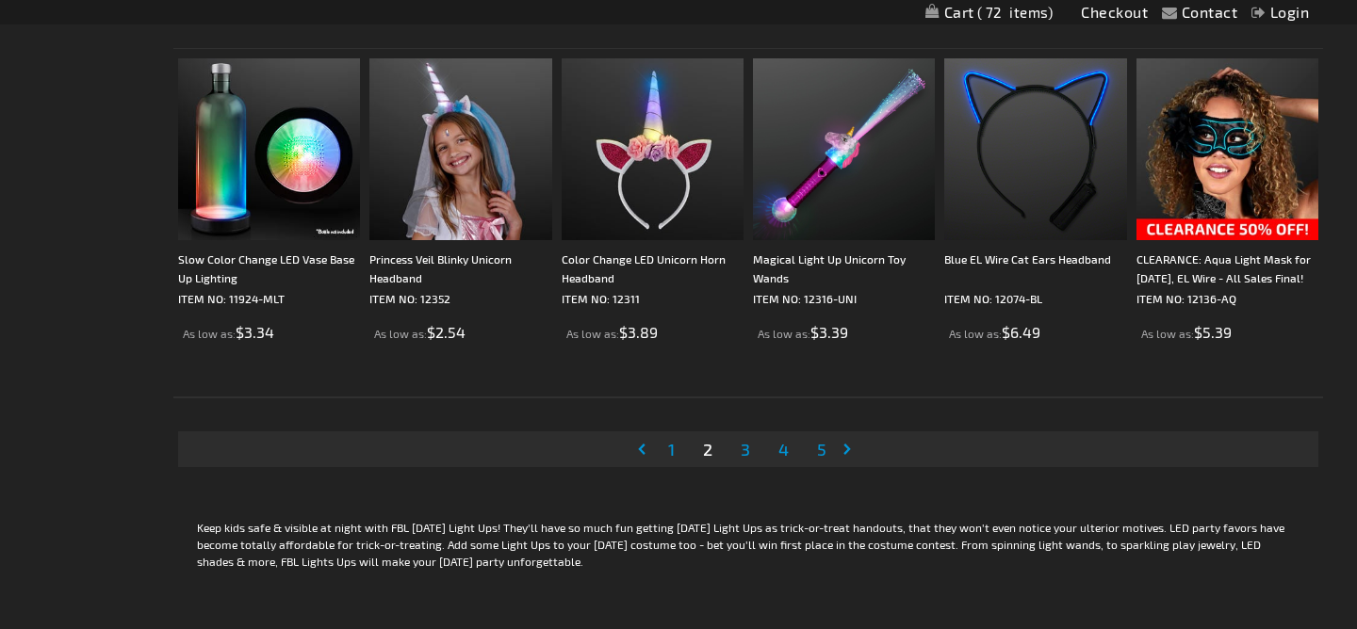
scroll to position [3655, 0]
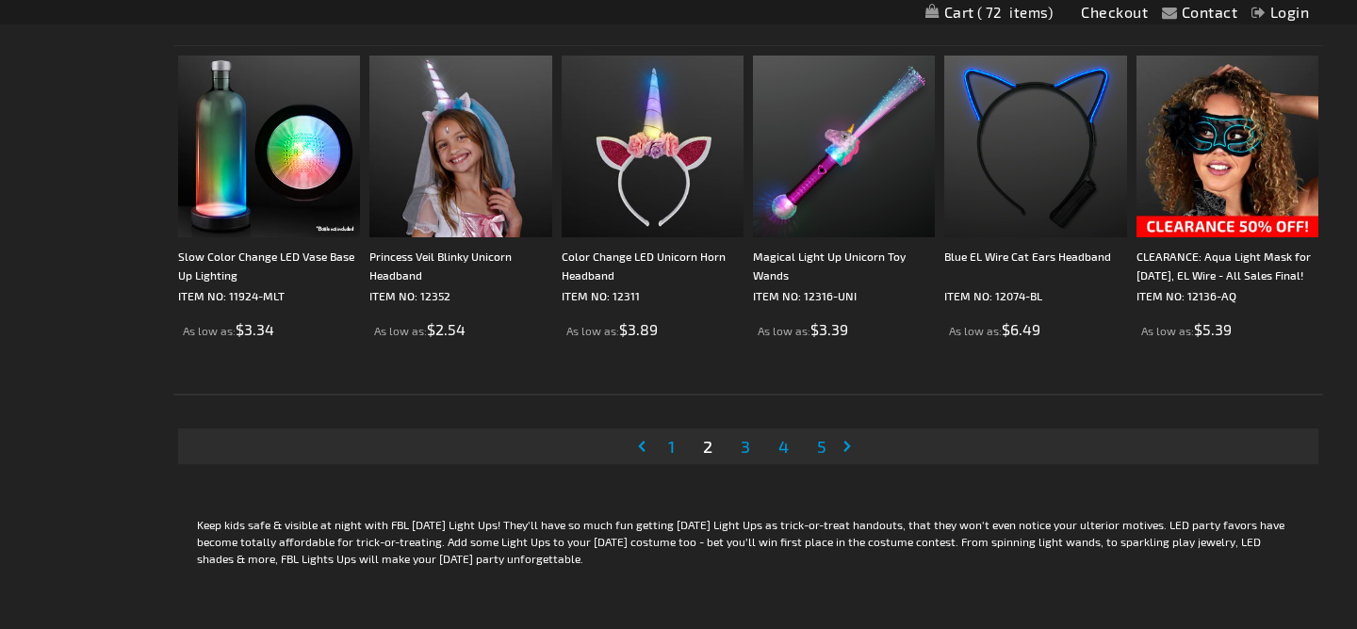
click at [744, 453] on span "3" at bounding box center [744, 446] width 9 height 21
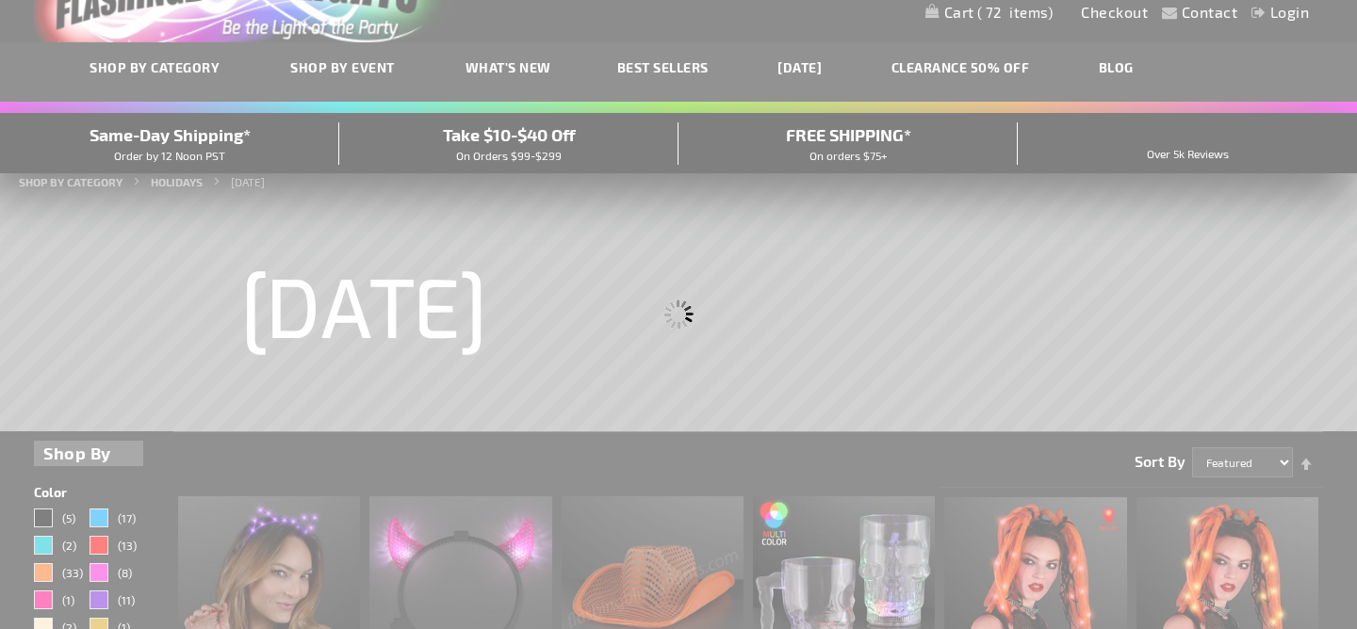
scroll to position [30, 0]
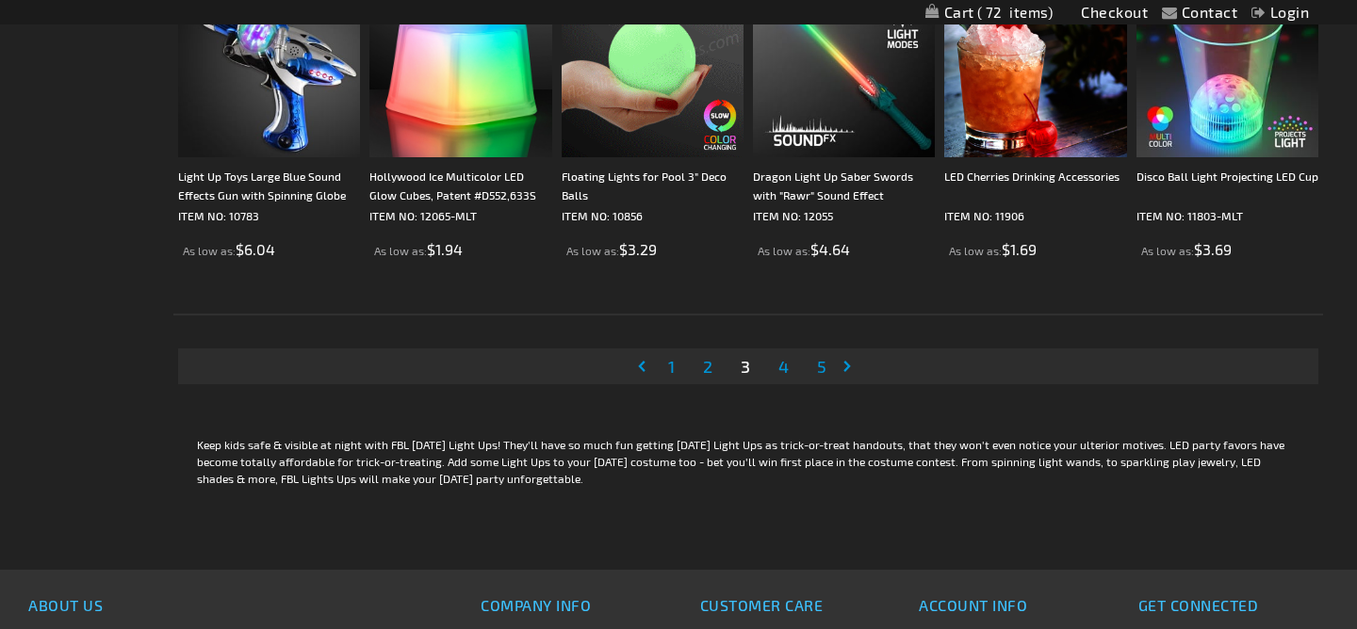
scroll to position [3743, 0]
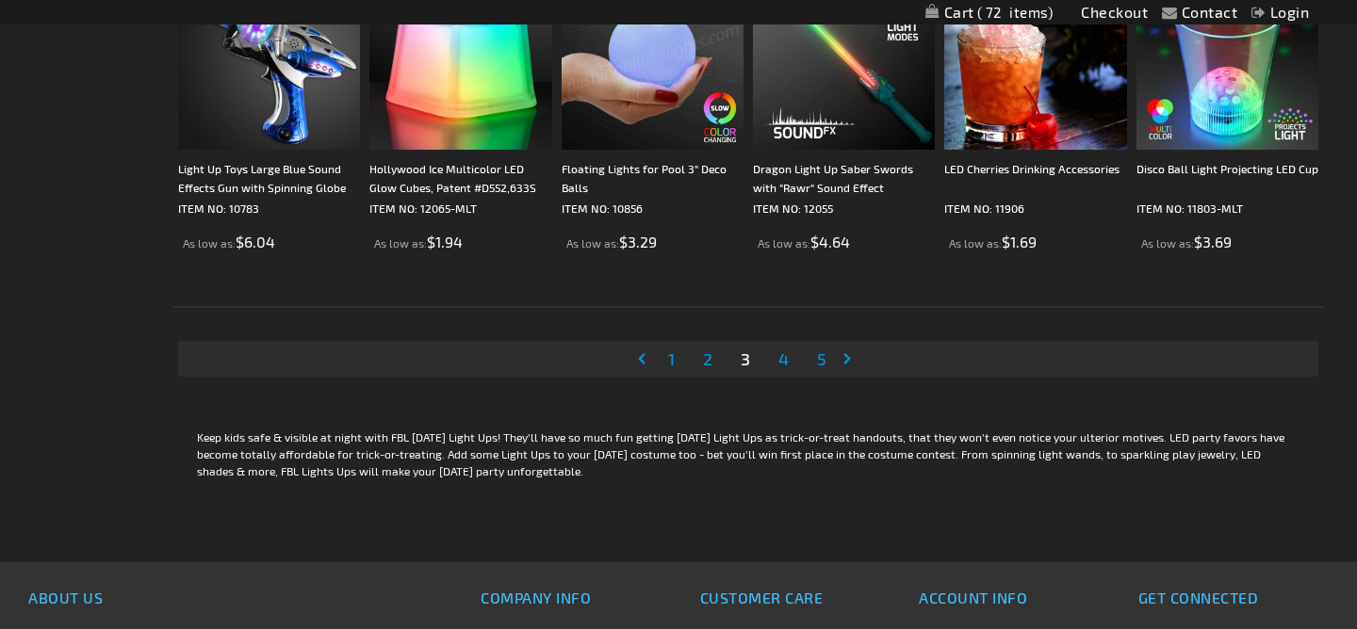
click at [787, 357] on span "4" at bounding box center [783, 359] width 10 height 21
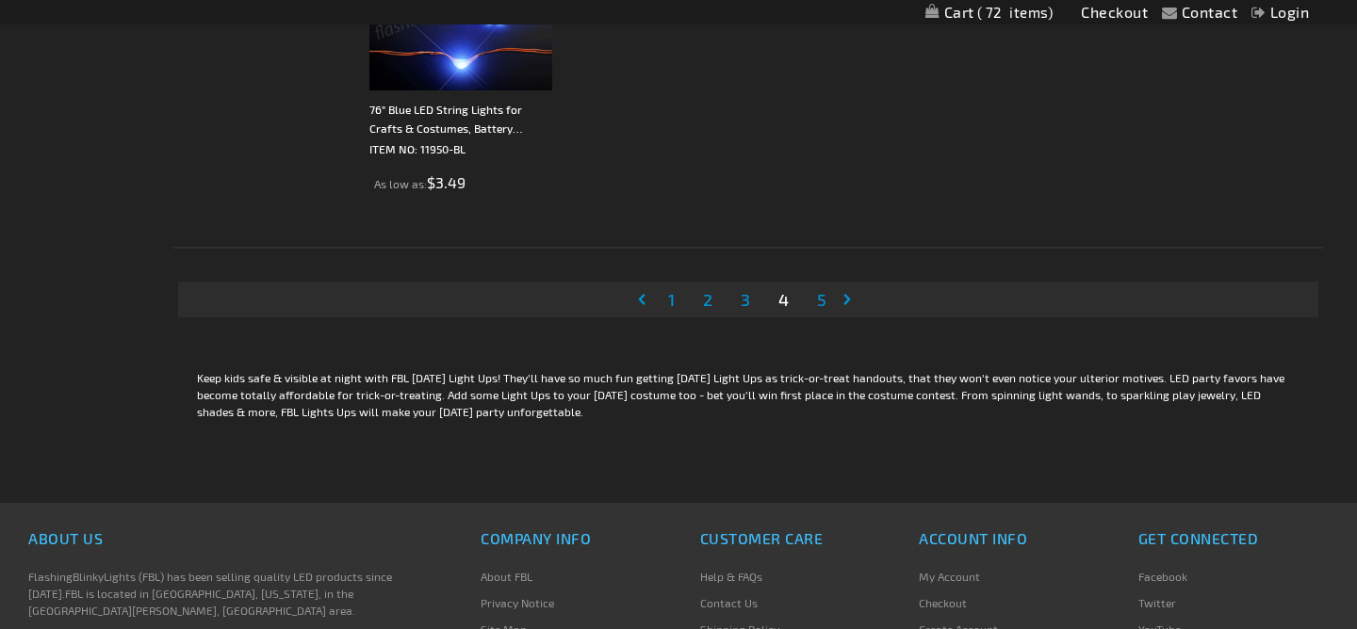
scroll to position [3805, 0]
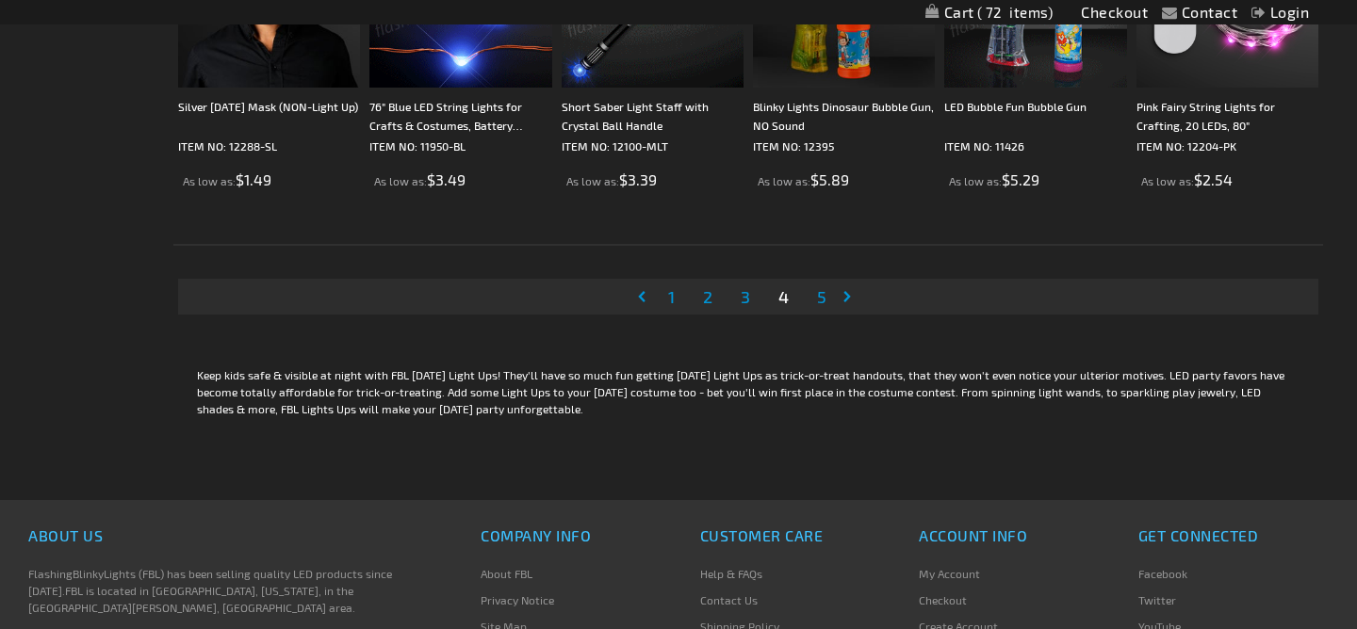
click at [819, 302] on span "5" at bounding box center [821, 296] width 9 height 21
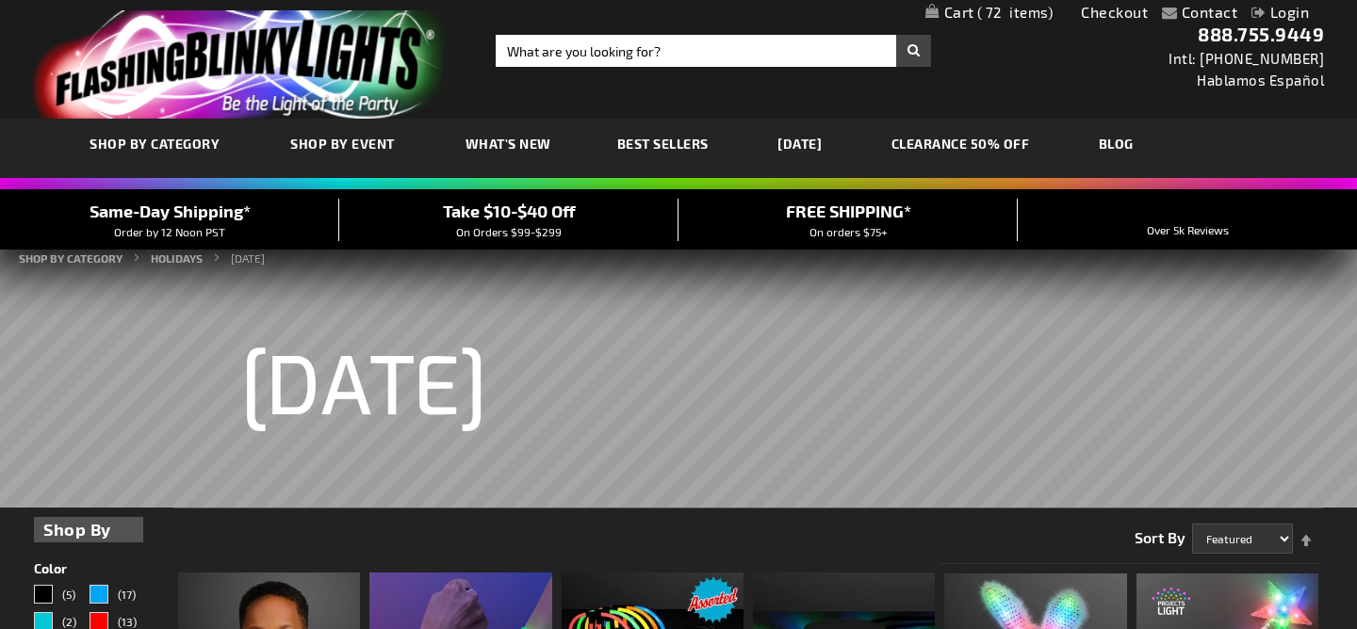
click at [1102, 14] on link "Checkout" at bounding box center [1113, 12] width 67 height 18
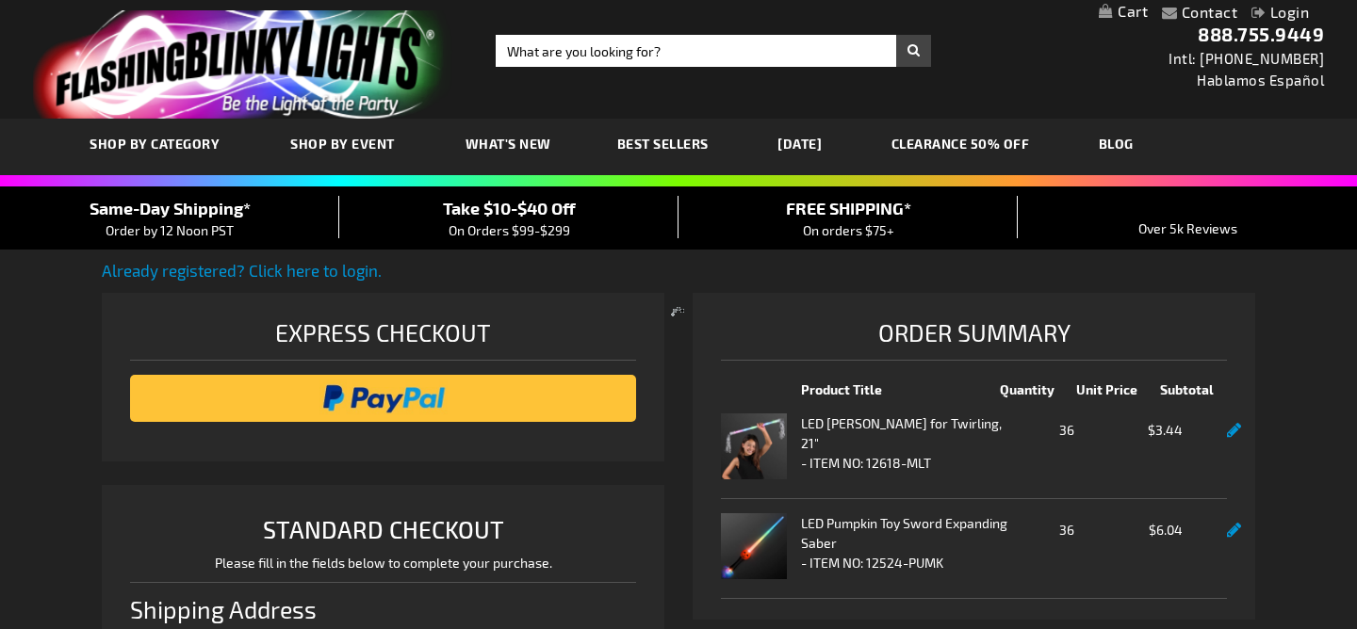
select select "US"
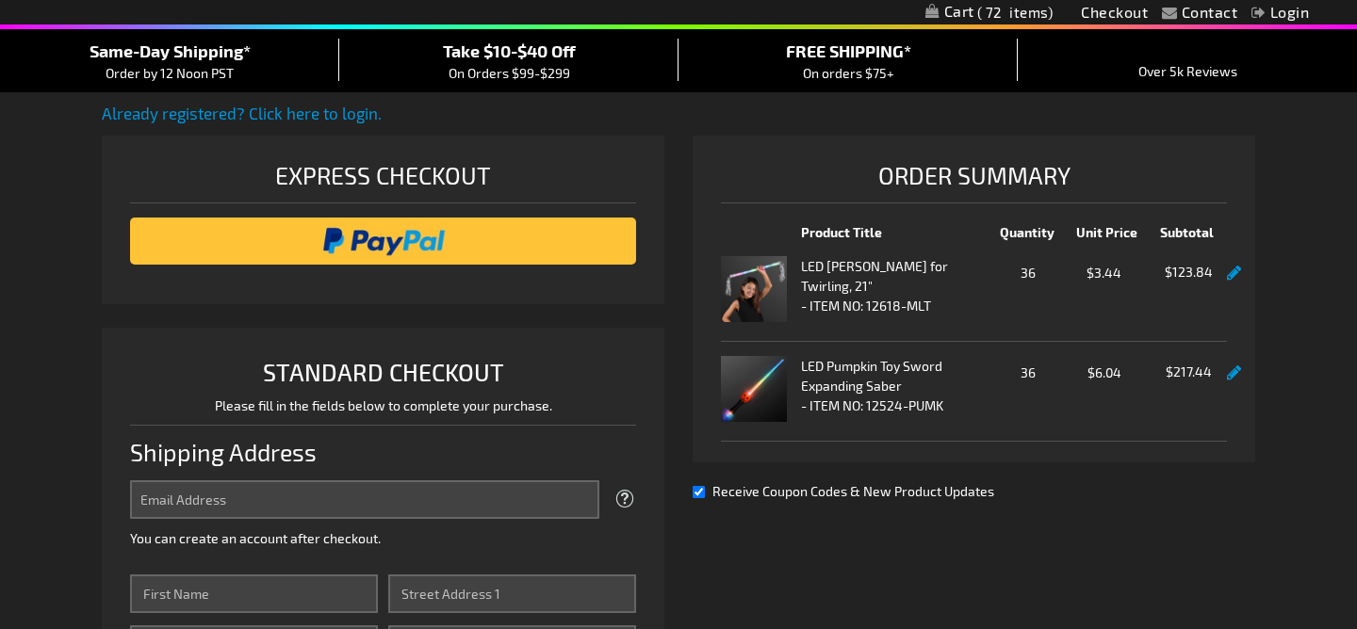
scroll to position [158, 0]
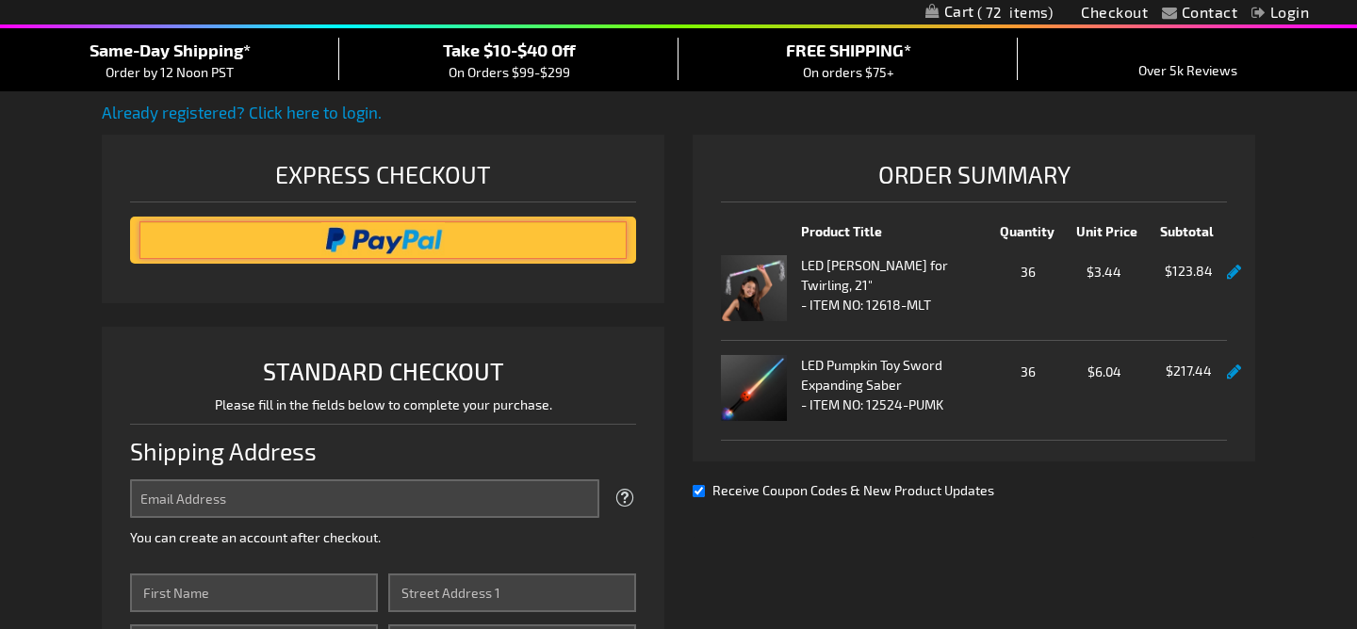
click at [360, 244] on input "image" at bounding box center [382, 240] width 487 height 38
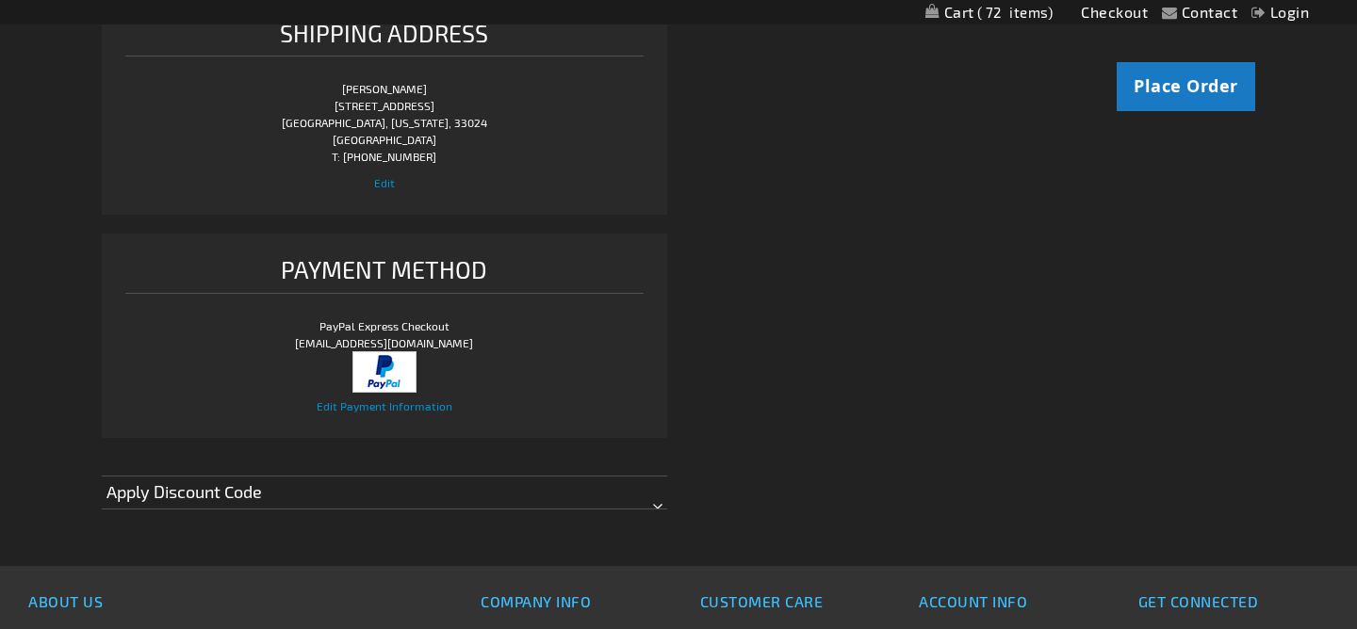
scroll to position [800, 0]
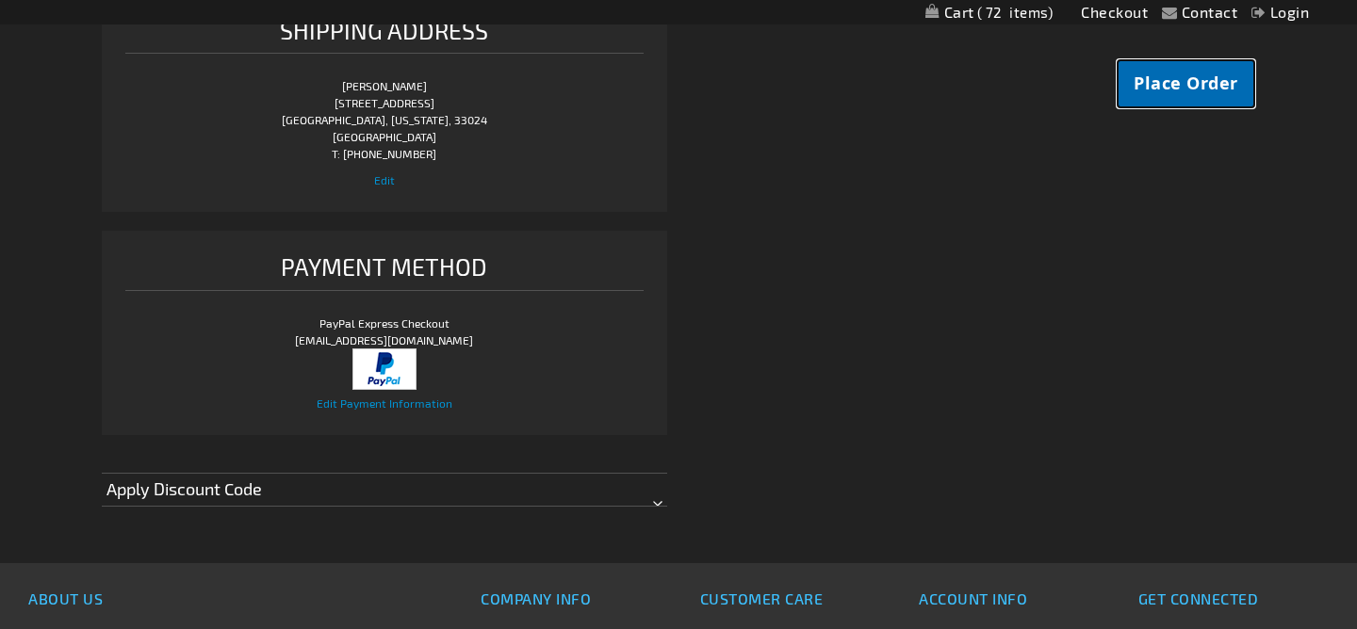
click at [1158, 81] on span "Place Order" at bounding box center [1185, 84] width 105 height 24
